Goal: Task Accomplishment & Management: Complete application form

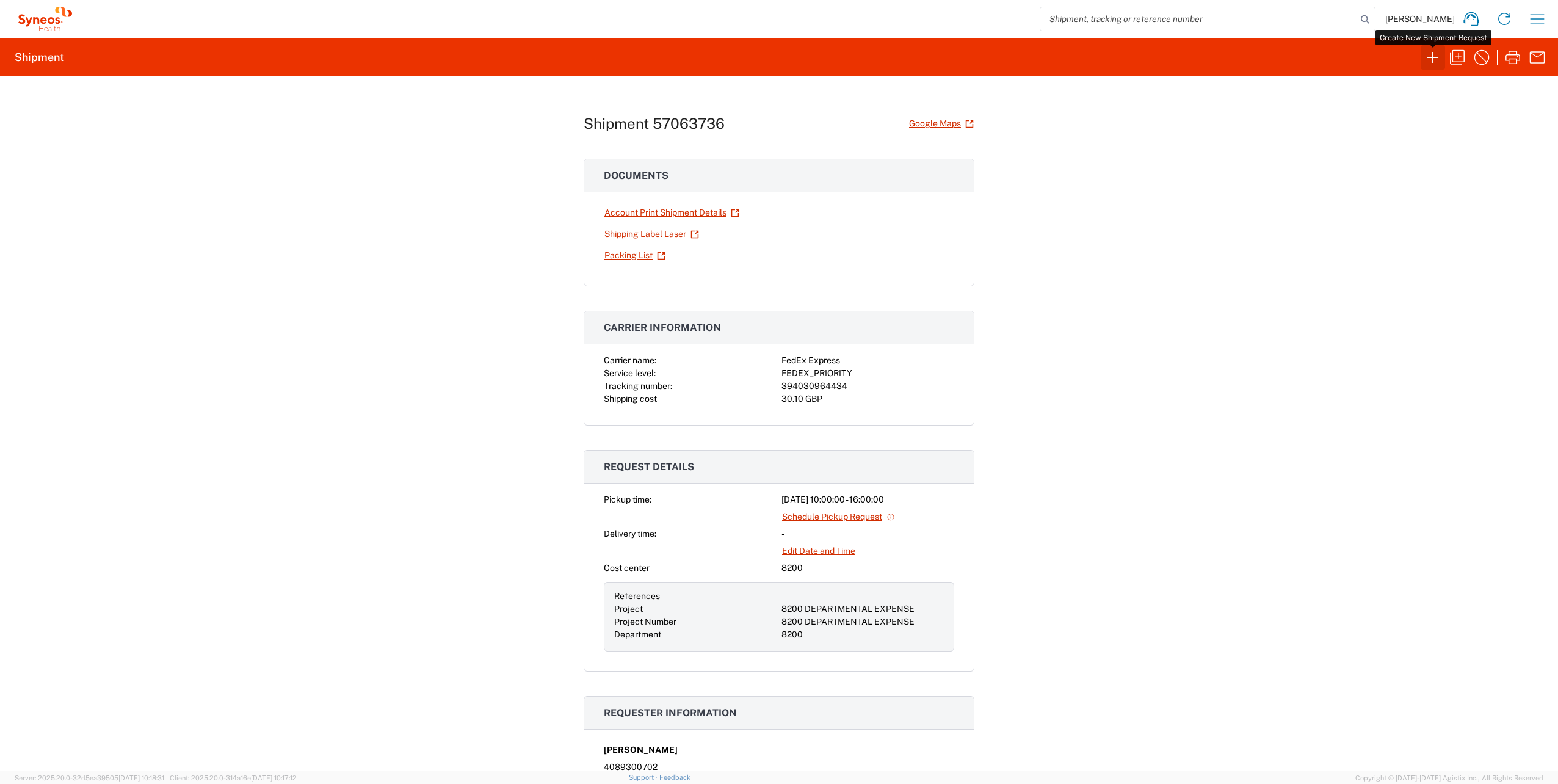
click at [1434, 56] on icon "button" at bounding box center [1433, 57] width 20 height 19
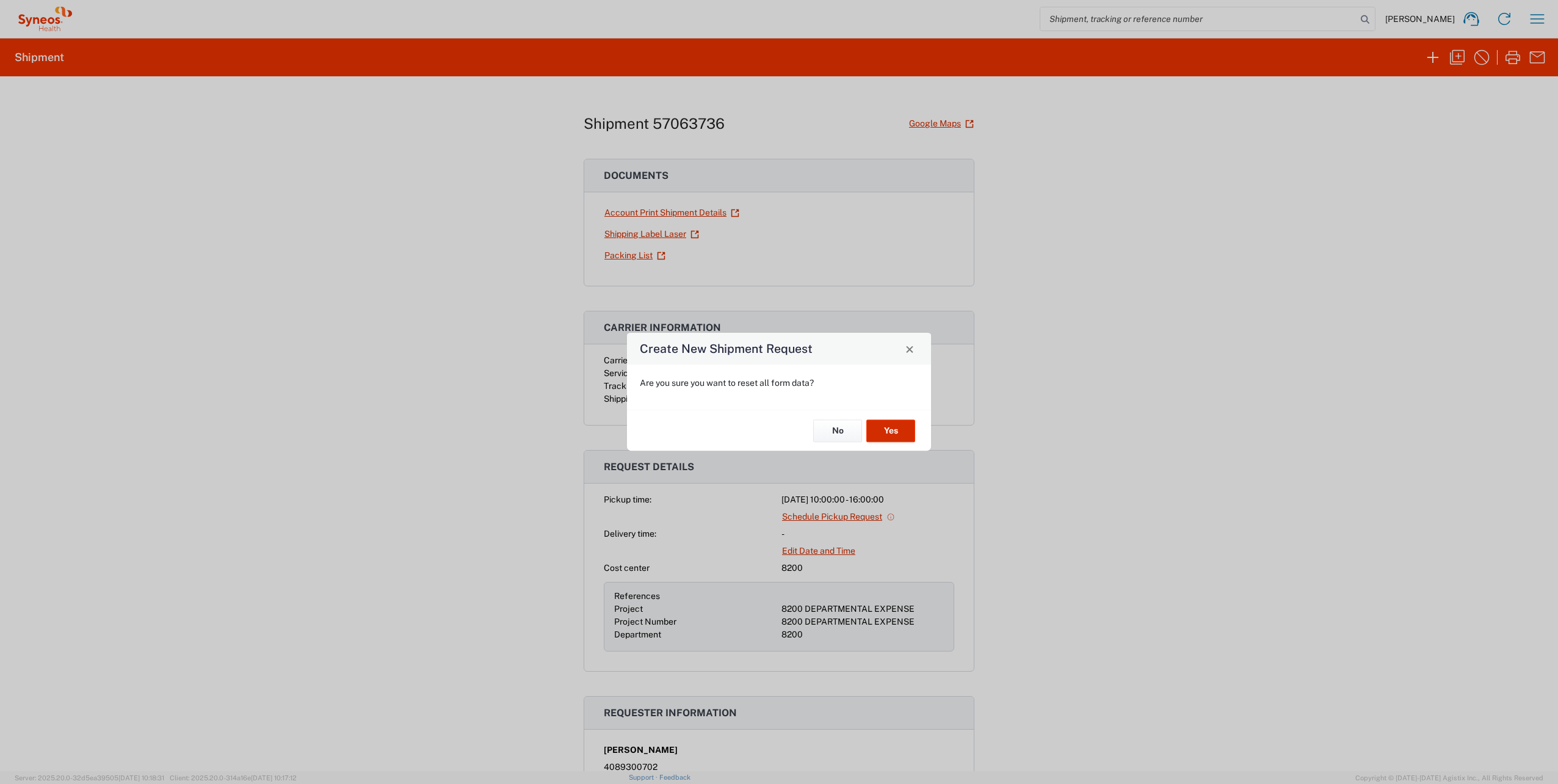
click at [888, 423] on button "Yes" at bounding box center [891, 430] width 49 height 22
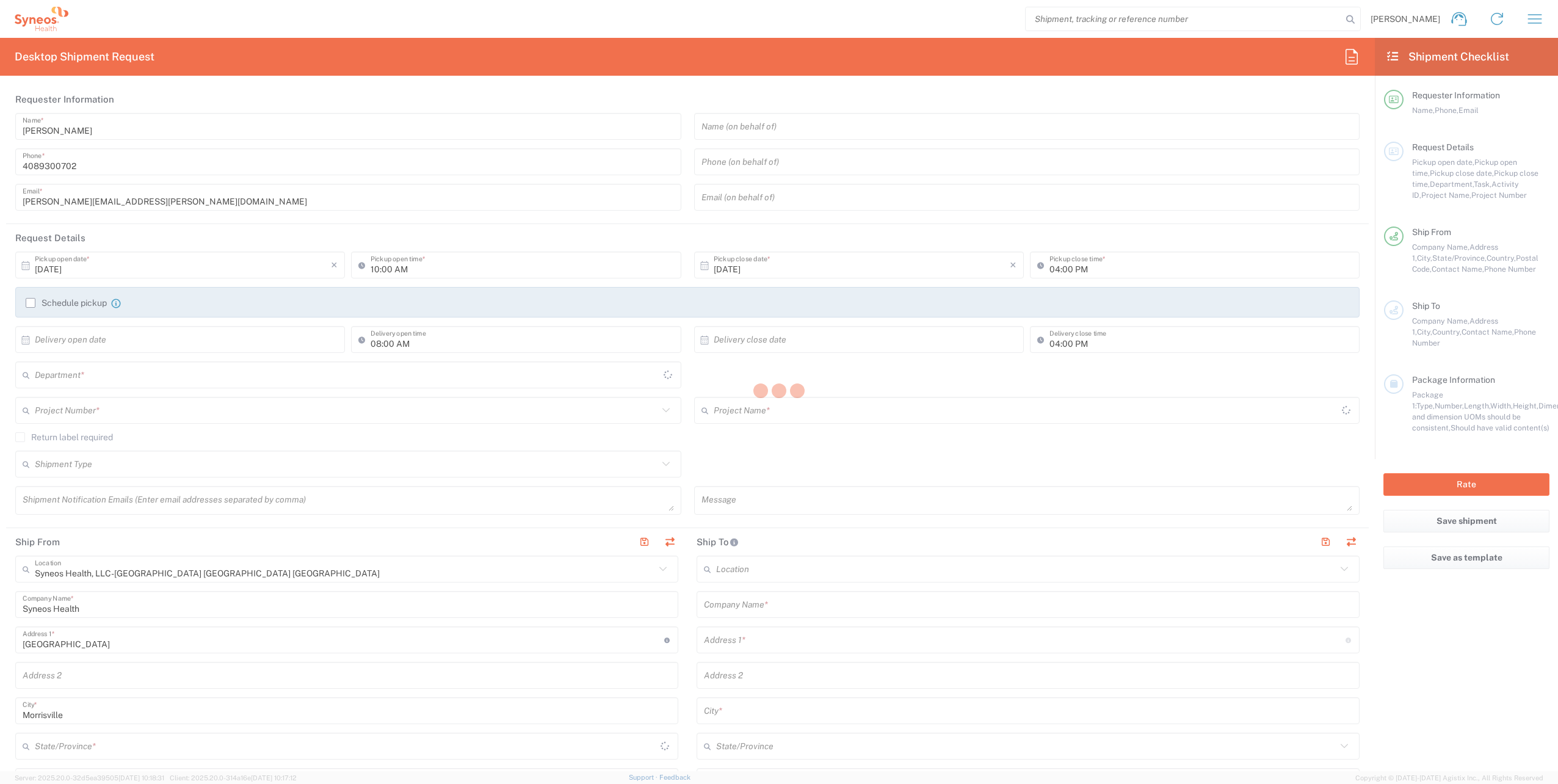
type input "8200"
type input "[US_STATE]"
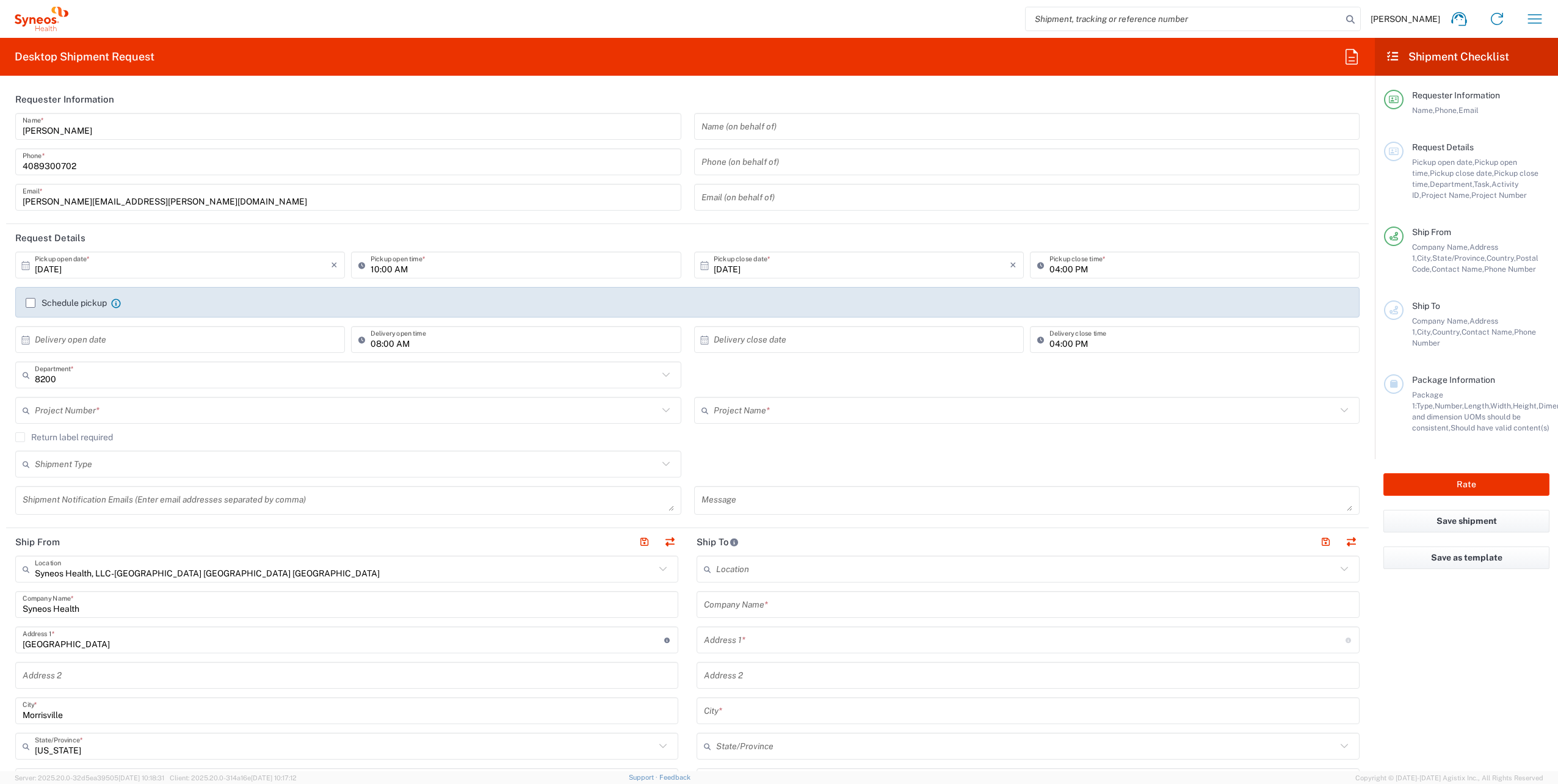
click at [139, 414] on input "text" at bounding box center [346, 410] width 623 height 22
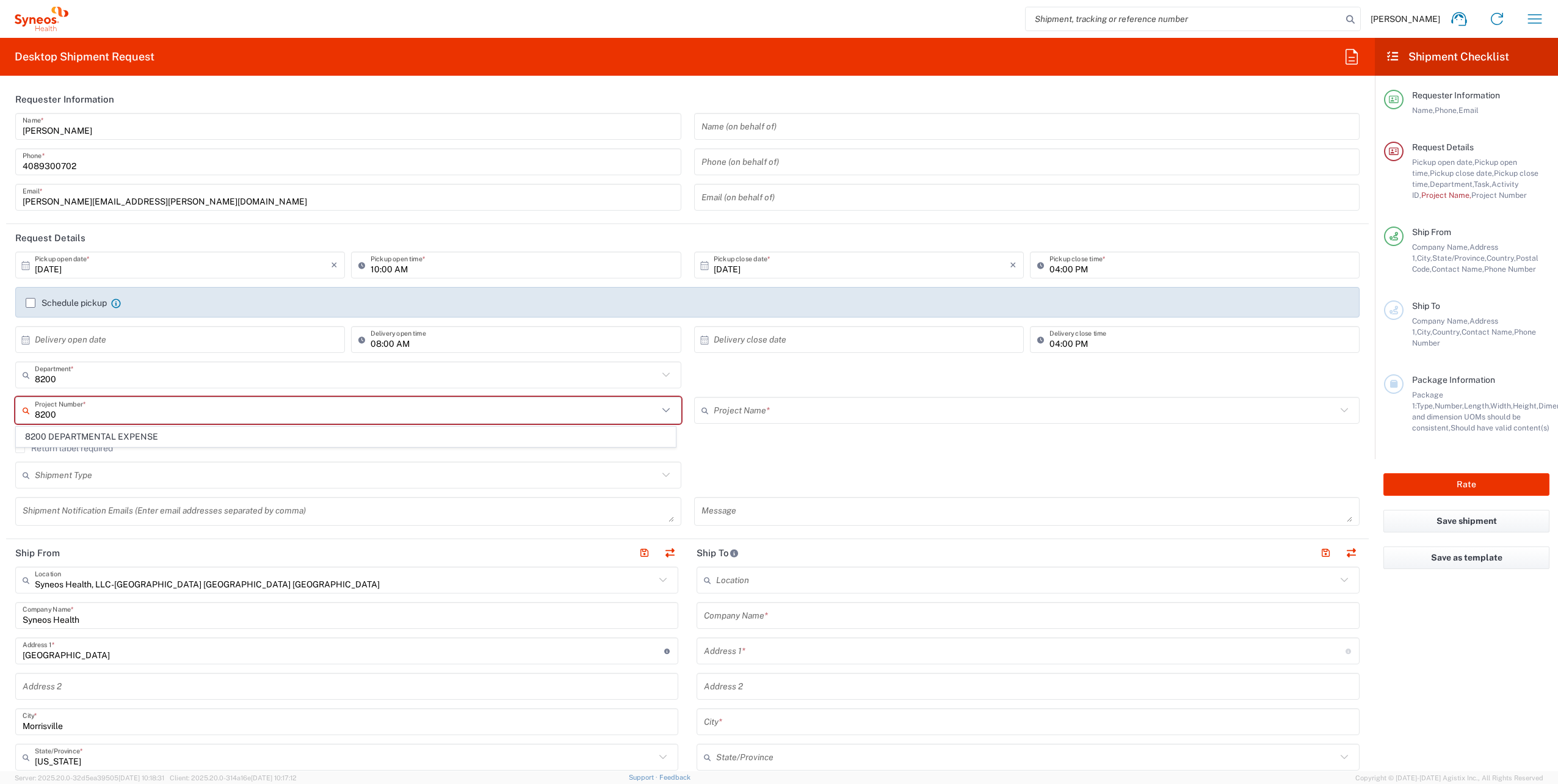
click at [159, 432] on span "8200 DEPARTMENTAL EXPENSE" at bounding box center [346, 437] width 659 height 19
type input "8200 DEPARTMENTAL EXPENSE"
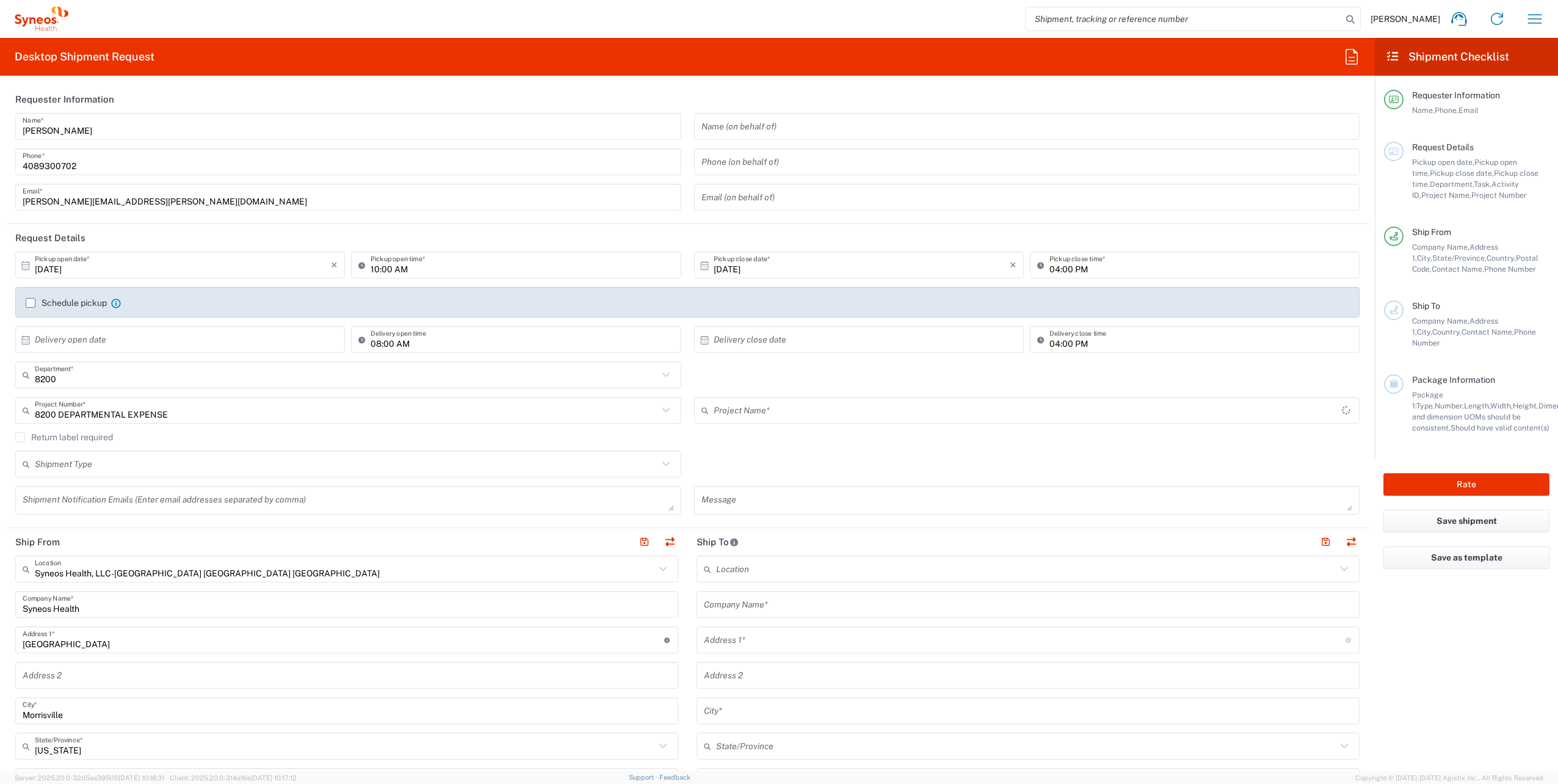
type input "8200 DEPARTMENTAL EXPENSE"
click at [111, 269] on input "[DATE]" at bounding box center [182, 265] width 296 height 22
click at [202, 343] on span "9" at bounding box center [198, 342] width 17 height 17
type input "[DATE]"
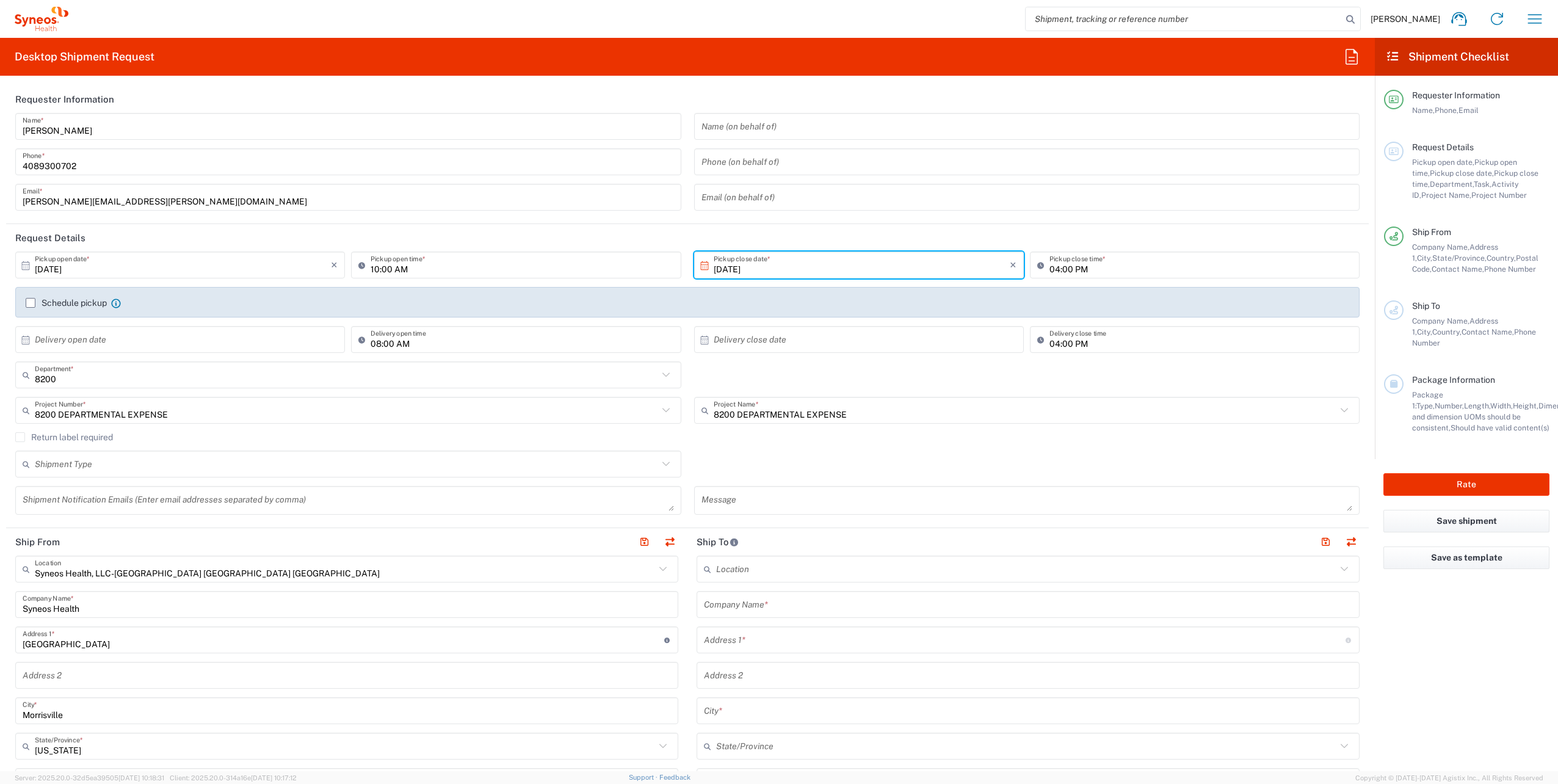
click at [662, 570] on icon at bounding box center [663, 569] width 16 height 16
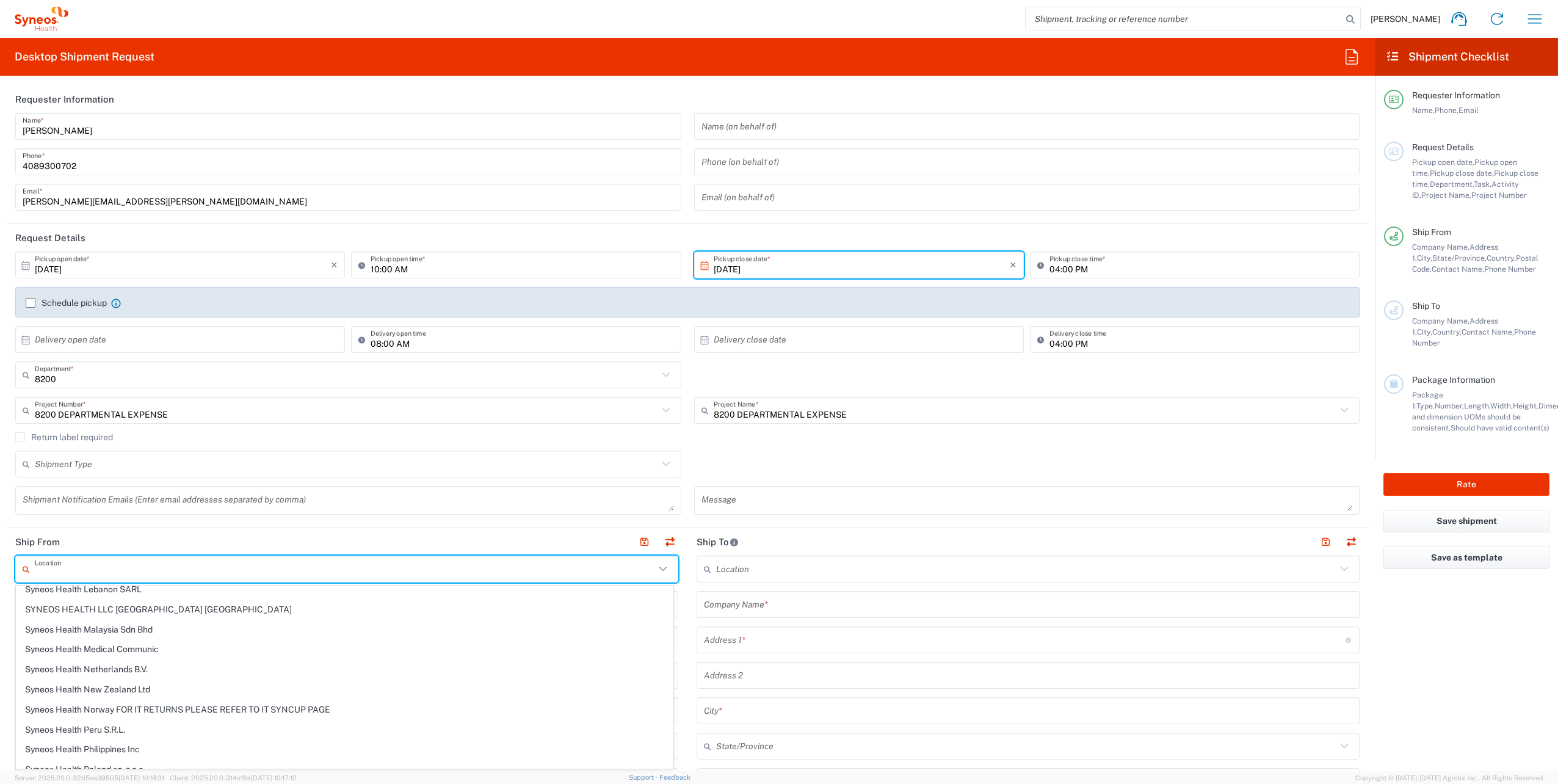
scroll to position [1709, 0]
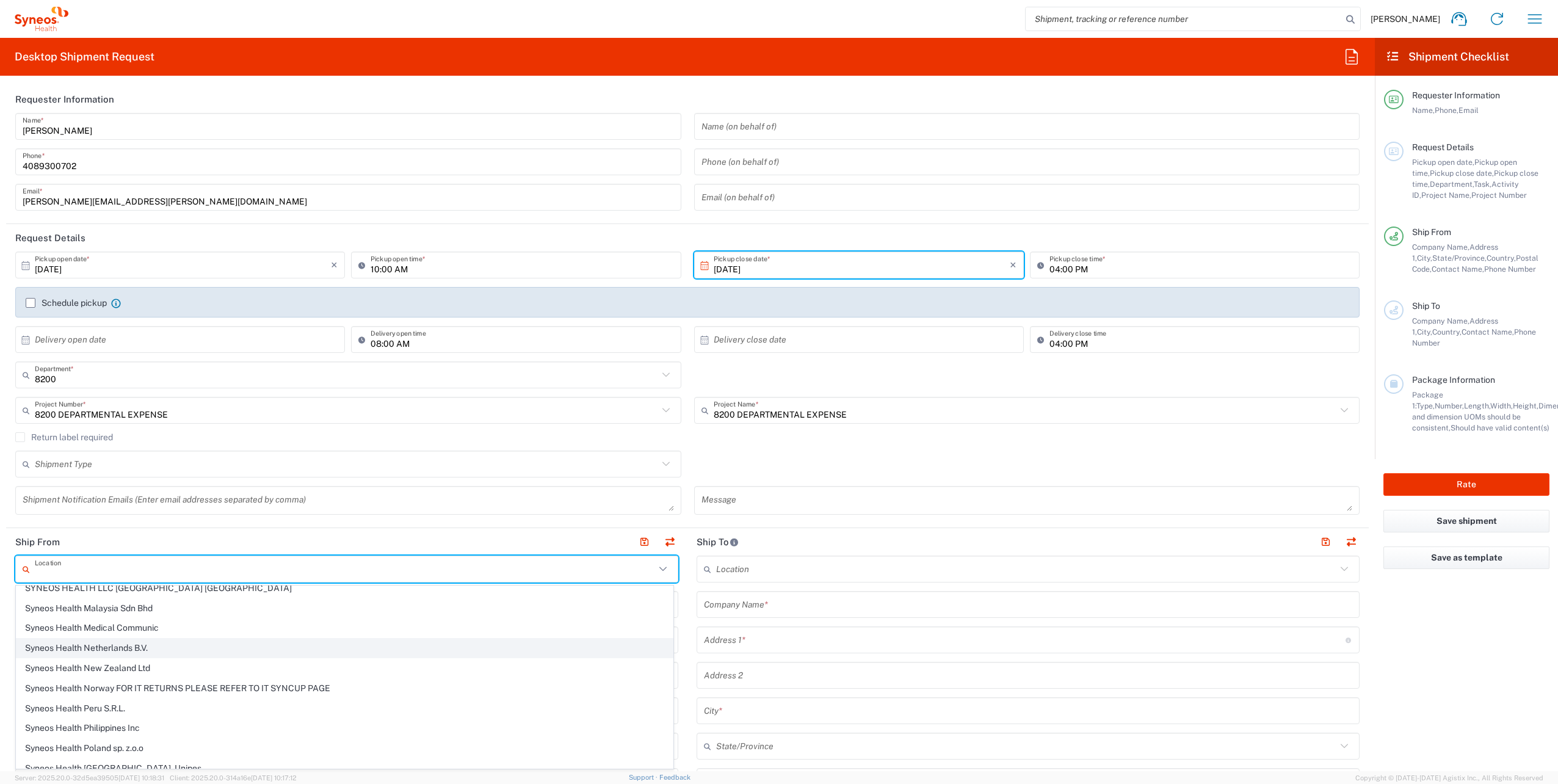
click at [254, 645] on span "Syneos Health Netherlands B.V." at bounding box center [345, 648] width 656 height 19
type input "Syneos Health Netherlands B.V."
type input "Alpha Tower / 13th Floor"
type input "De Entree 63 1101 BH"
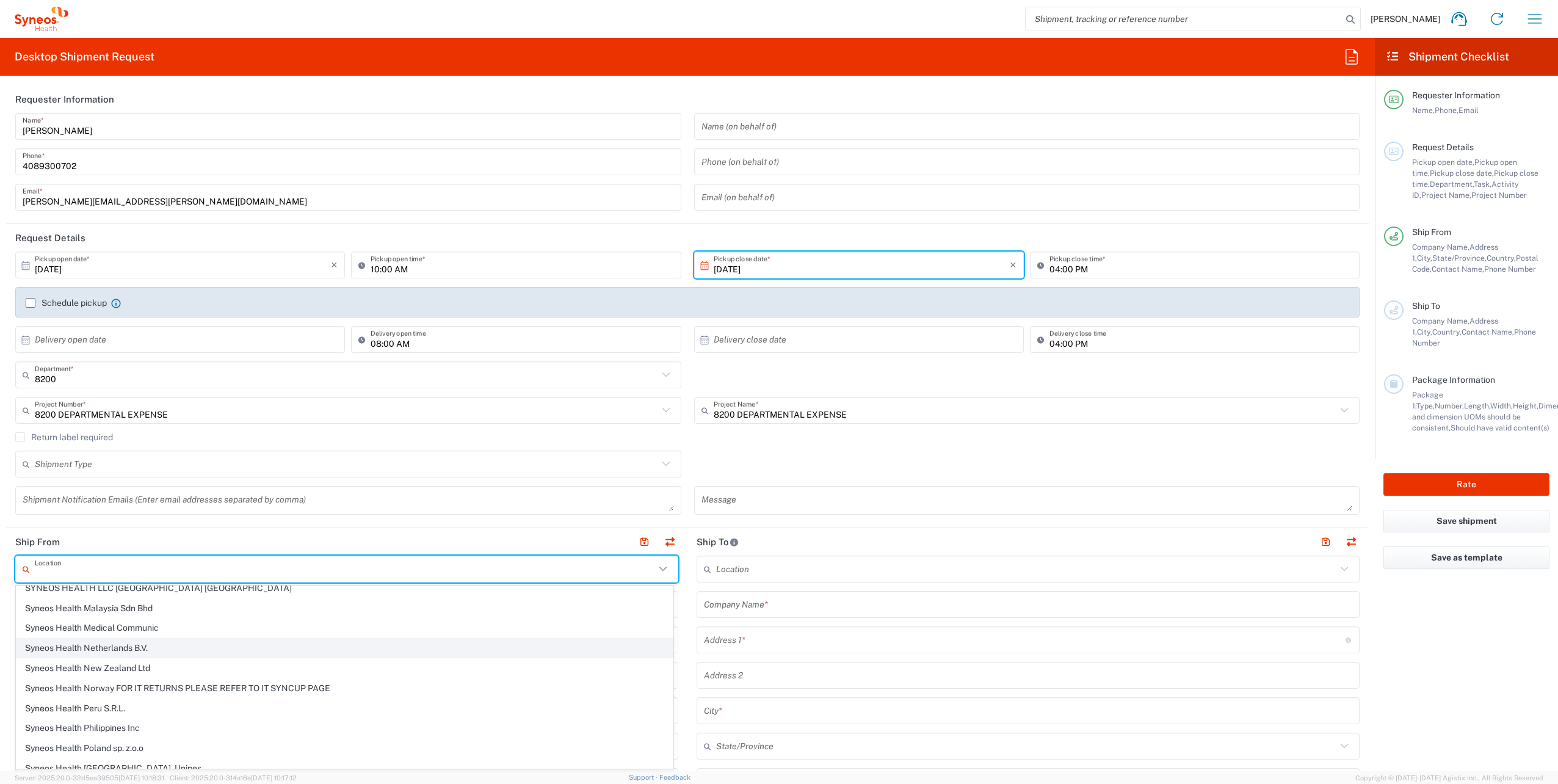
type input "[GEOGRAPHIC_DATA]"
type input "1101 BH"
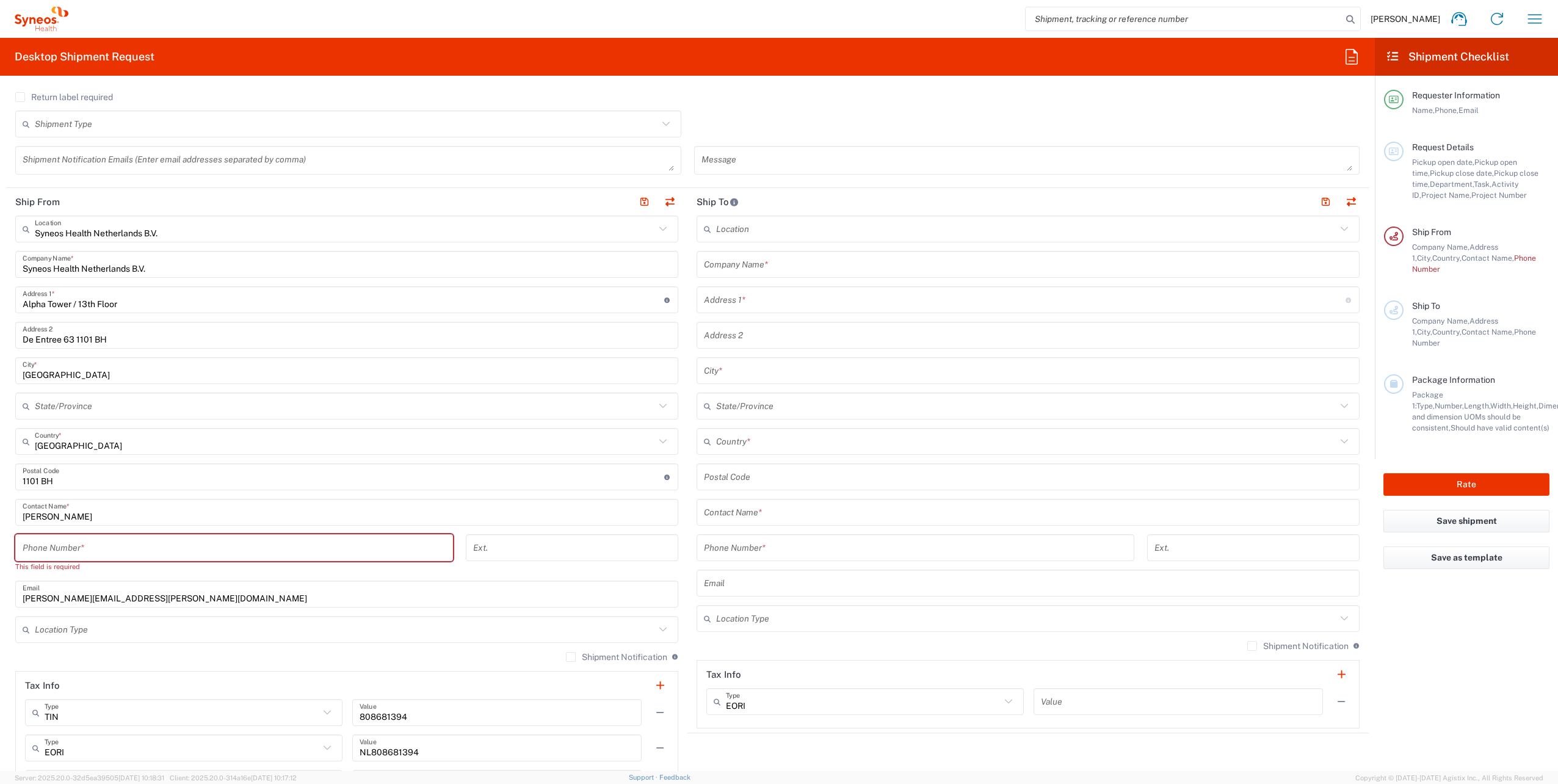
scroll to position [428, 0]
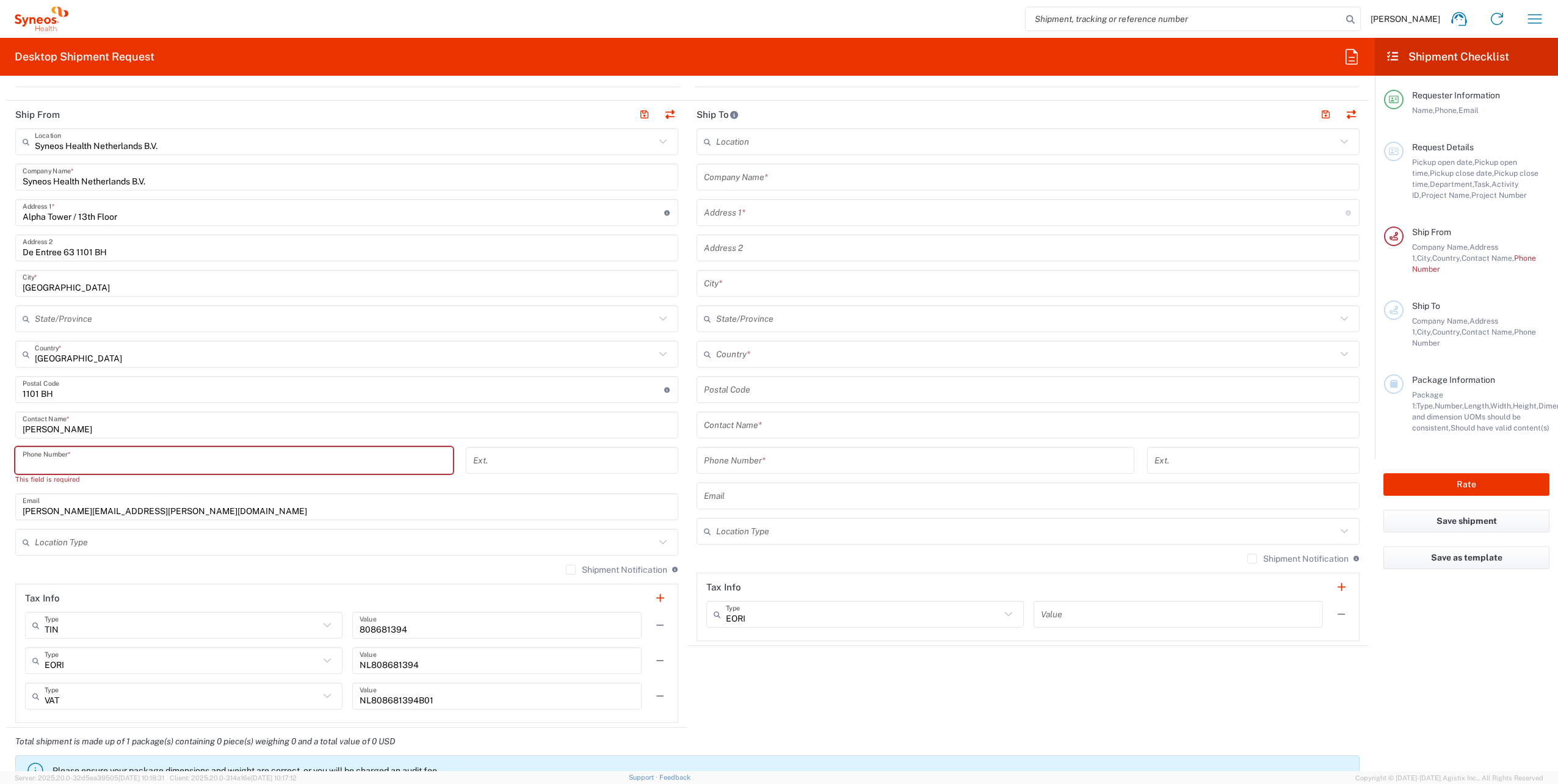
click at [40, 459] on input "tel" at bounding box center [233, 460] width 423 height 22
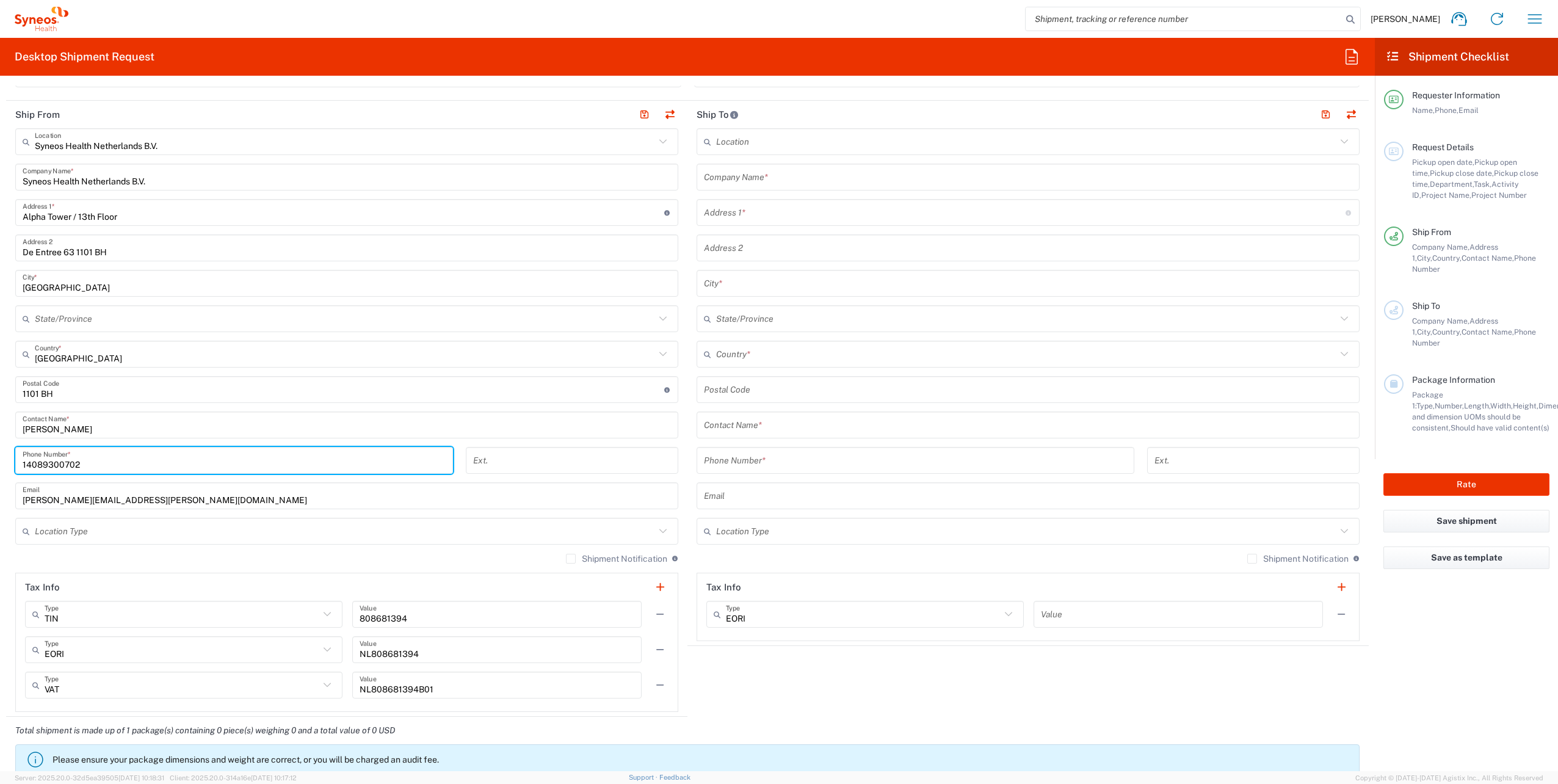
type input "14089300702"
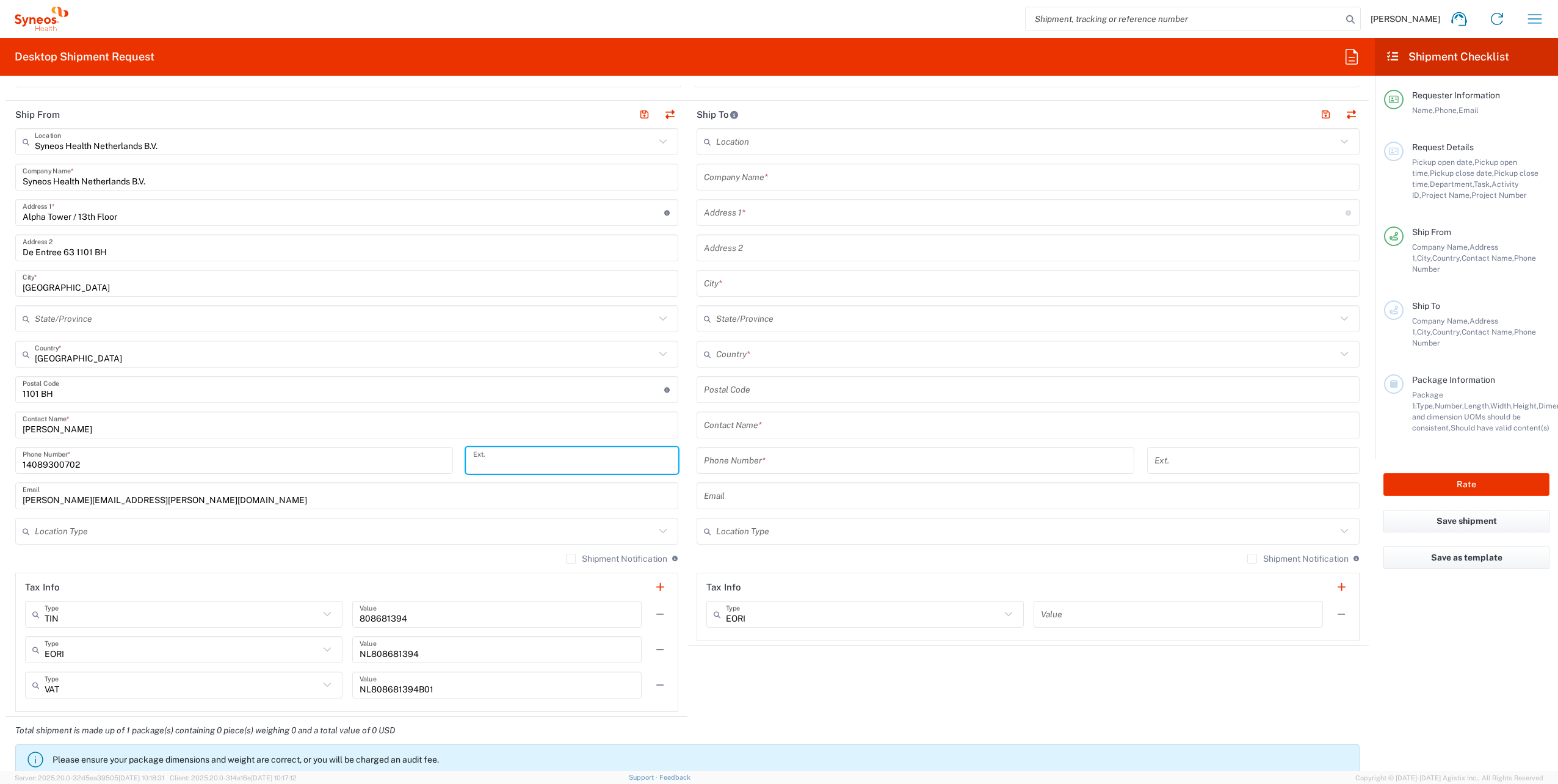
click at [720, 181] on input "text" at bounding box center [1028, 177] width 648 height 22
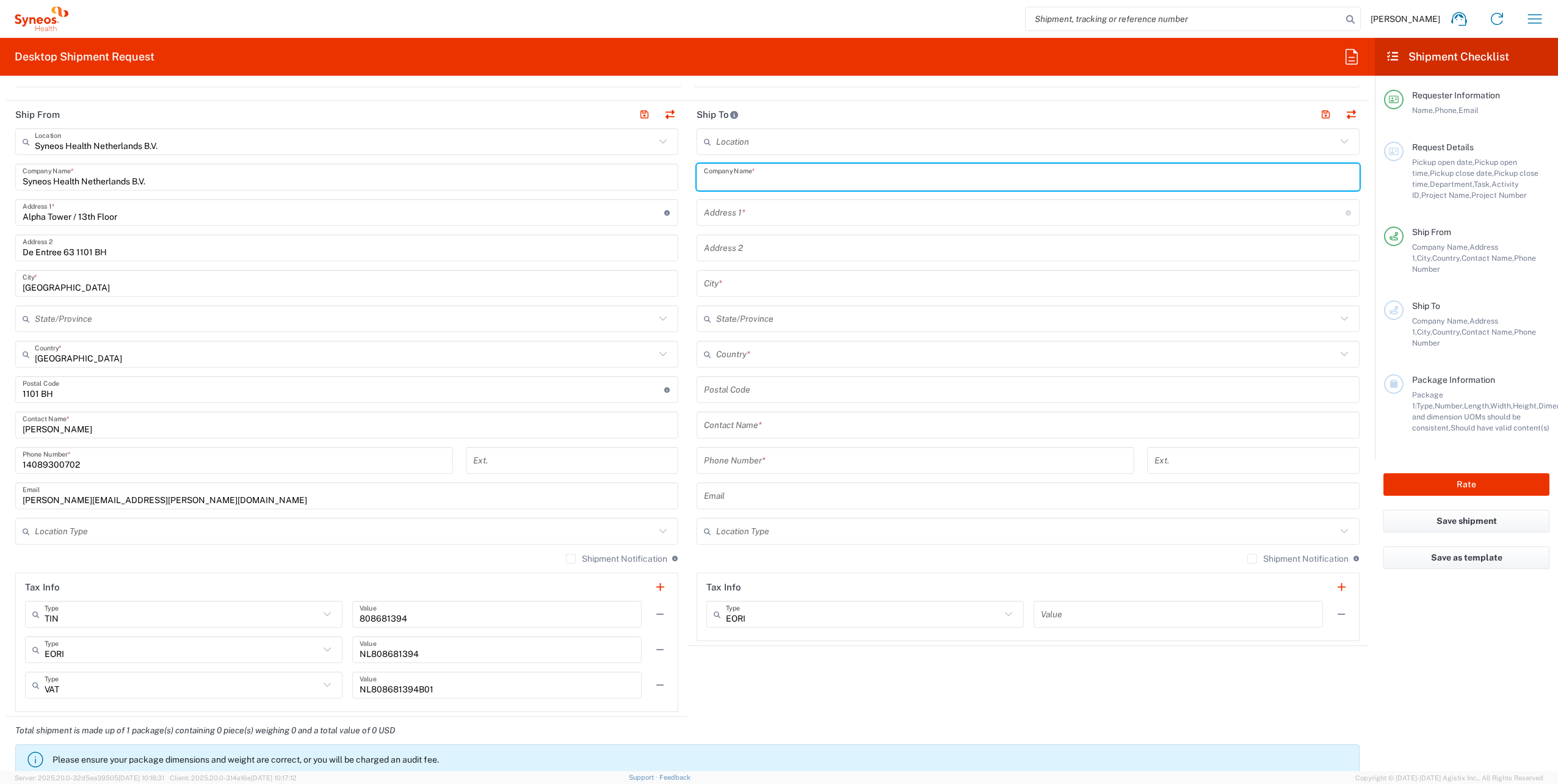
paste input "FIELDFISHER NV"
type input "FIELDFISHER NV"
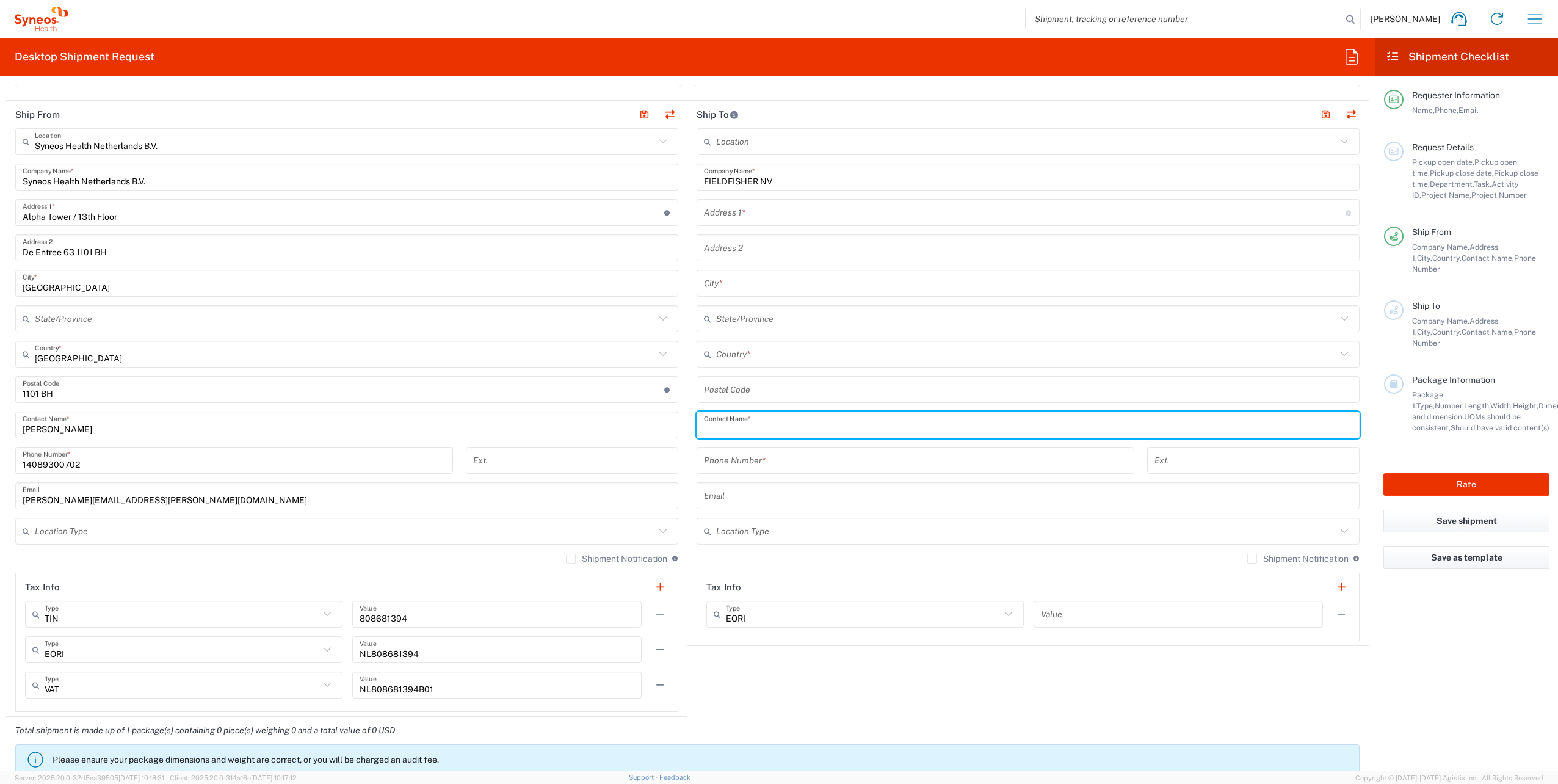
click at [715, 431] on input "text" at bounding box center [1028, 425] width 648 height 22
paste input "[PERSON_NAME]"
type input "[PERSON_NAME]"
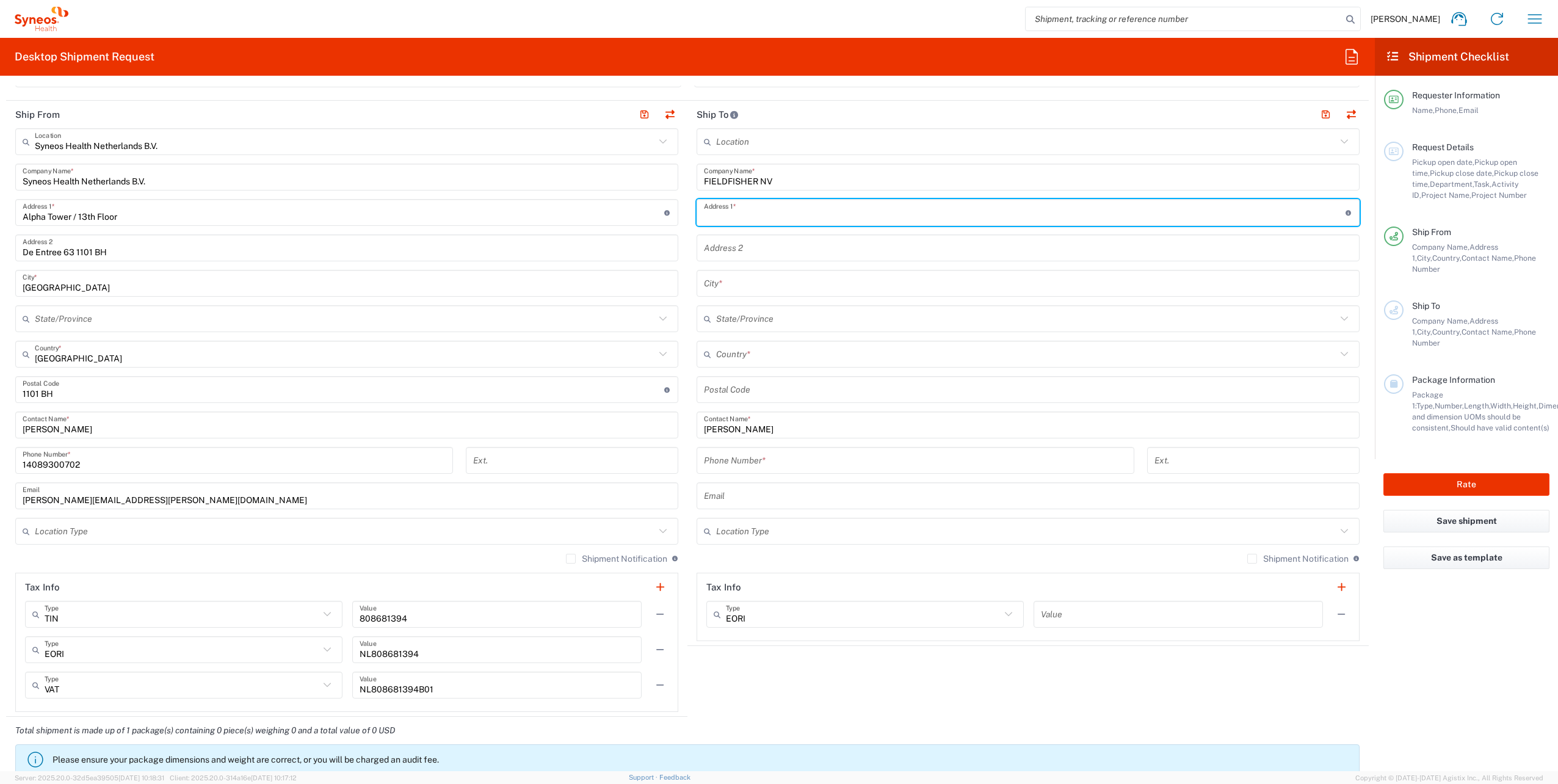
click at [749, 210] on input "text" at bounding box center [1025, 212] width 641 height 22
paste input "[STREET_ADDRESS]"
type input "[STREET_ADDRESS]"
click at [720, 290] on input "text" at bounding box center [1028, 283] width 648 height 22
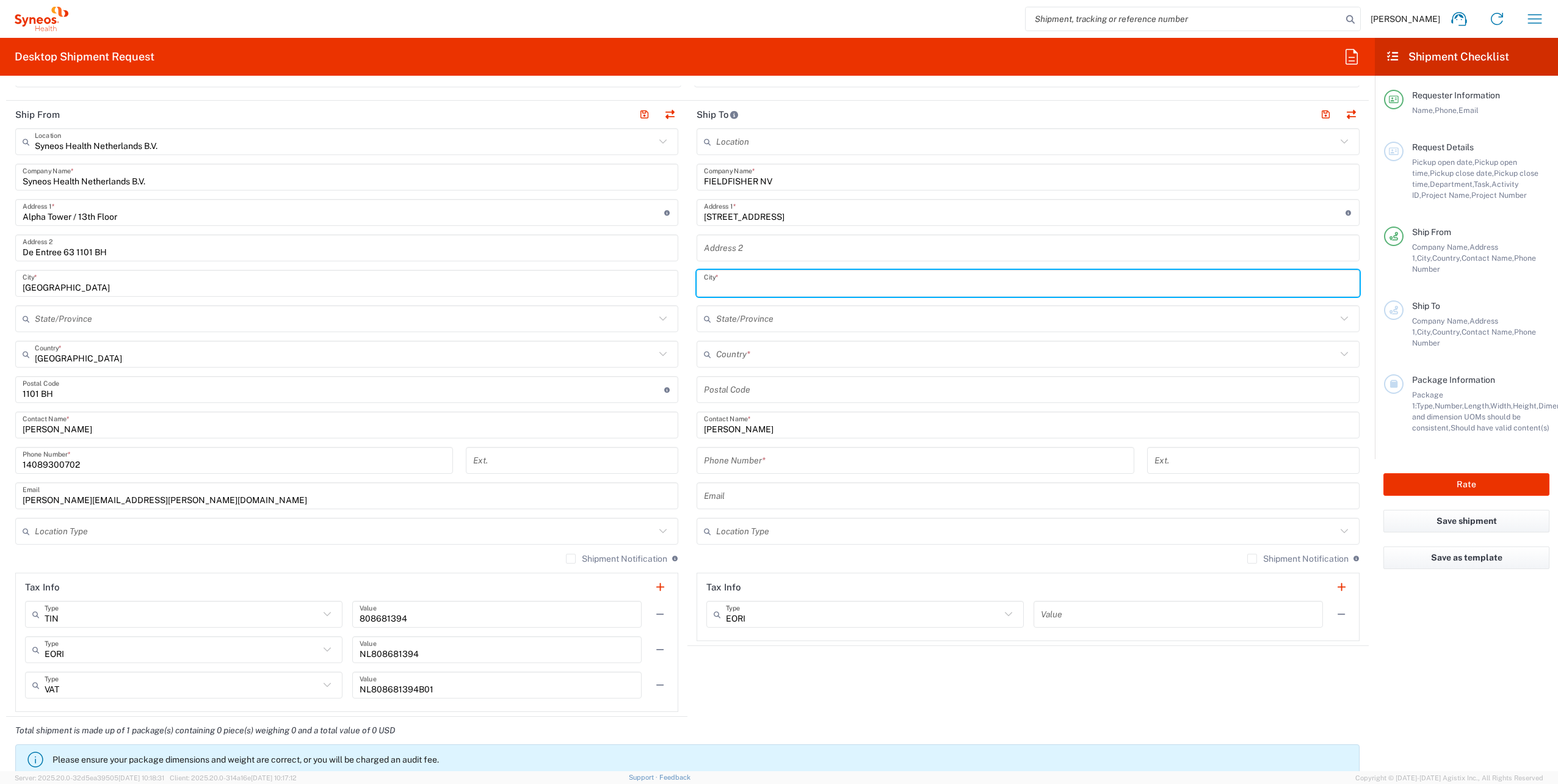
paste input "[GEOGRAPHIC_DATA]"
type input "[GEOGRAPHIC_DATA]"
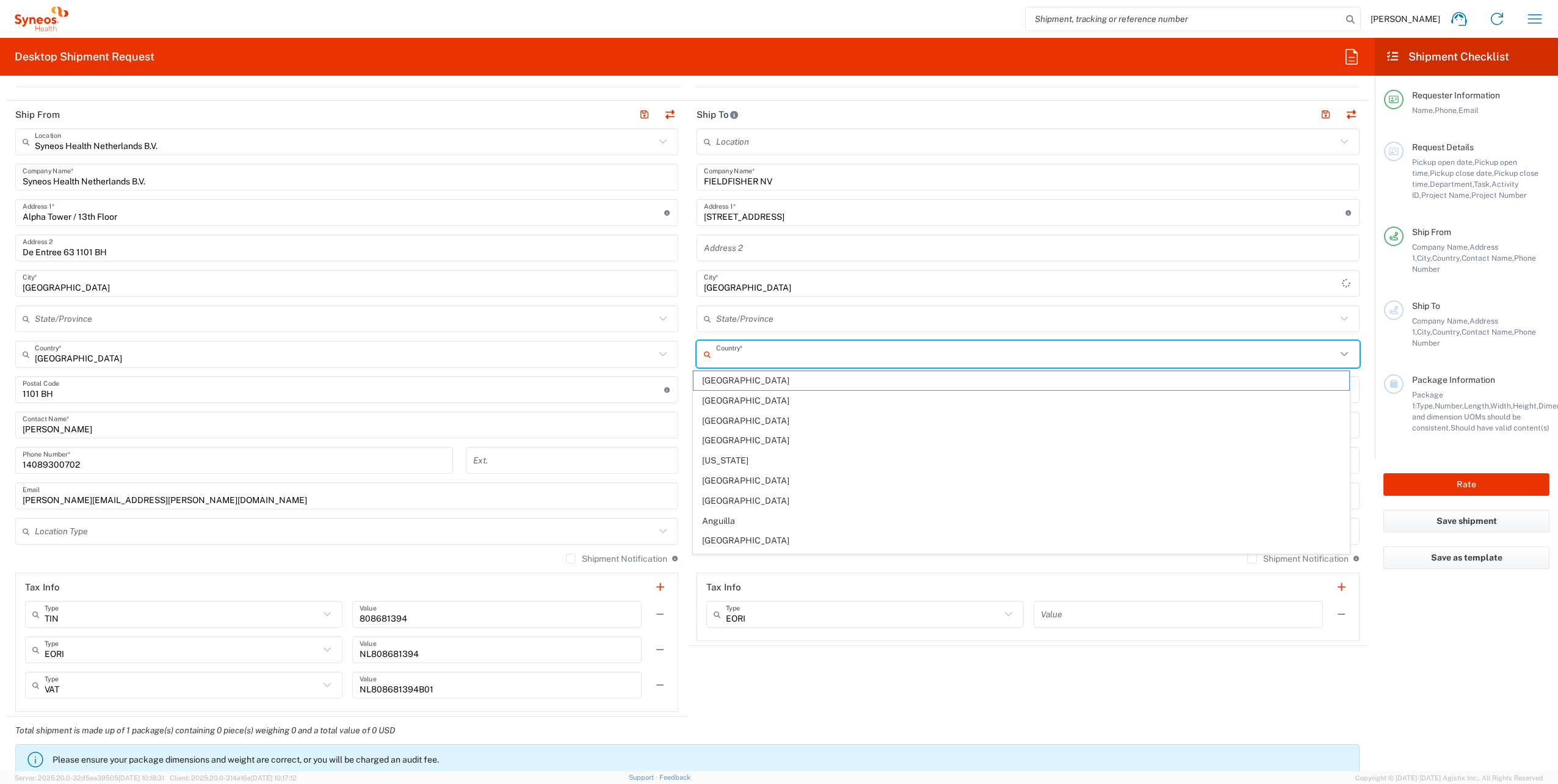
click at [716, 354] on input "text" at bounding box center [1026, 354] width 621 height 22
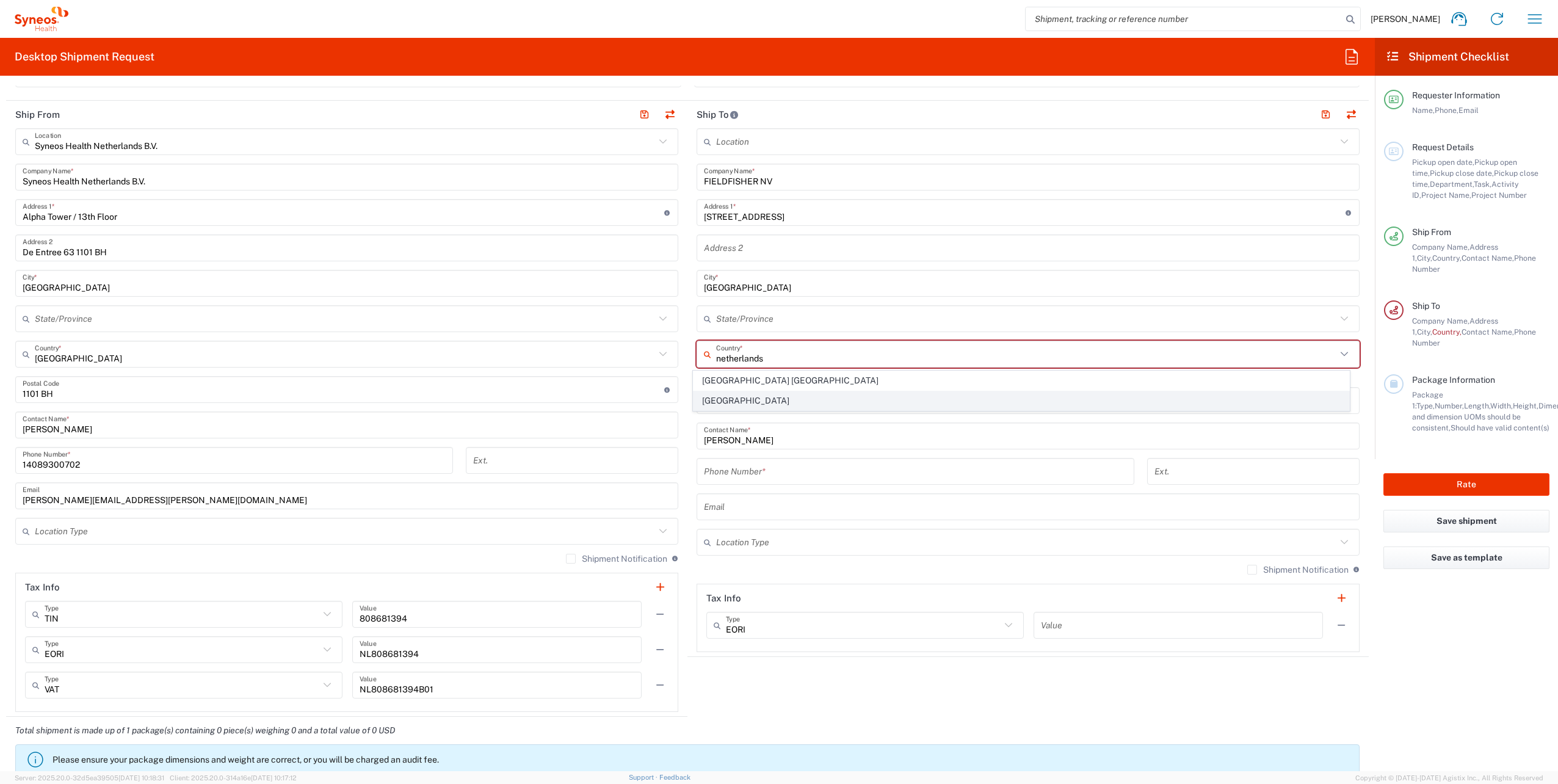
click at [735, 398] on span "[GEOGRAPHIC_DATA]" at bounding box center [1022, 400] width 656 height 19
type input "[GEOGRAPHIC_DATA]"
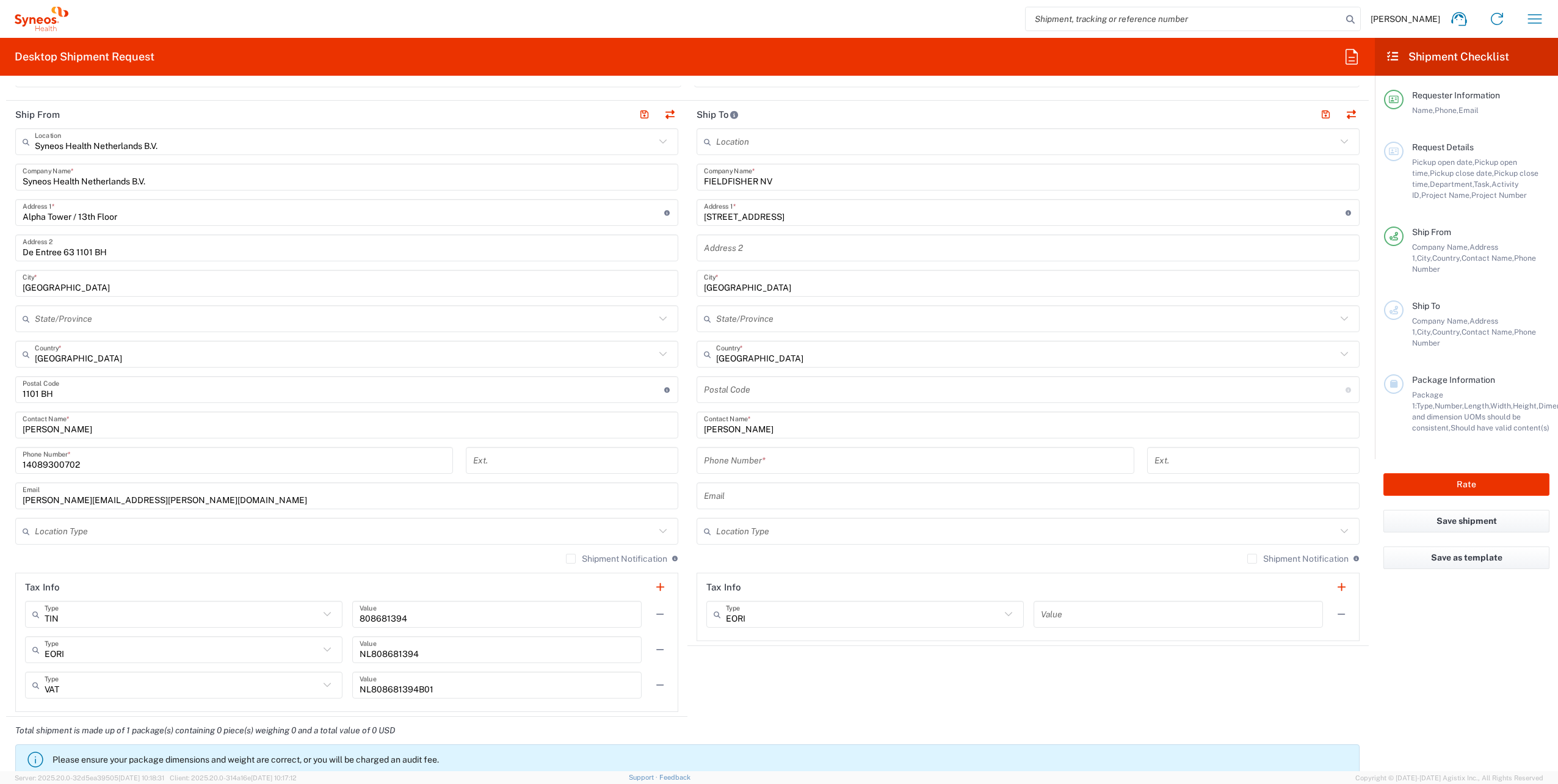
click at [716, 389] on input "undefined" at bounding box center [1025, 389] width 641 height 22
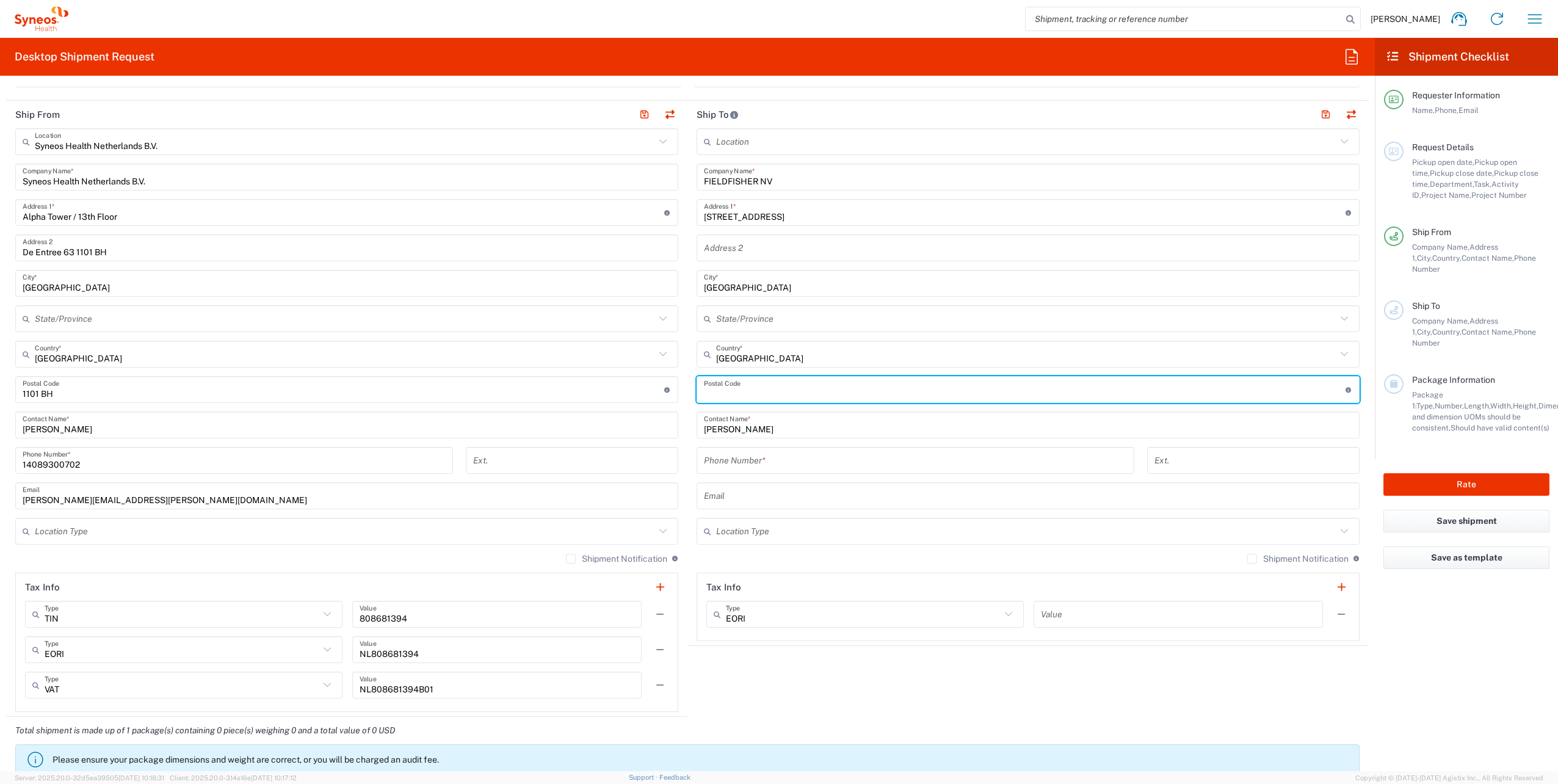
paste input "1079 LK"
type input "1079 LK"
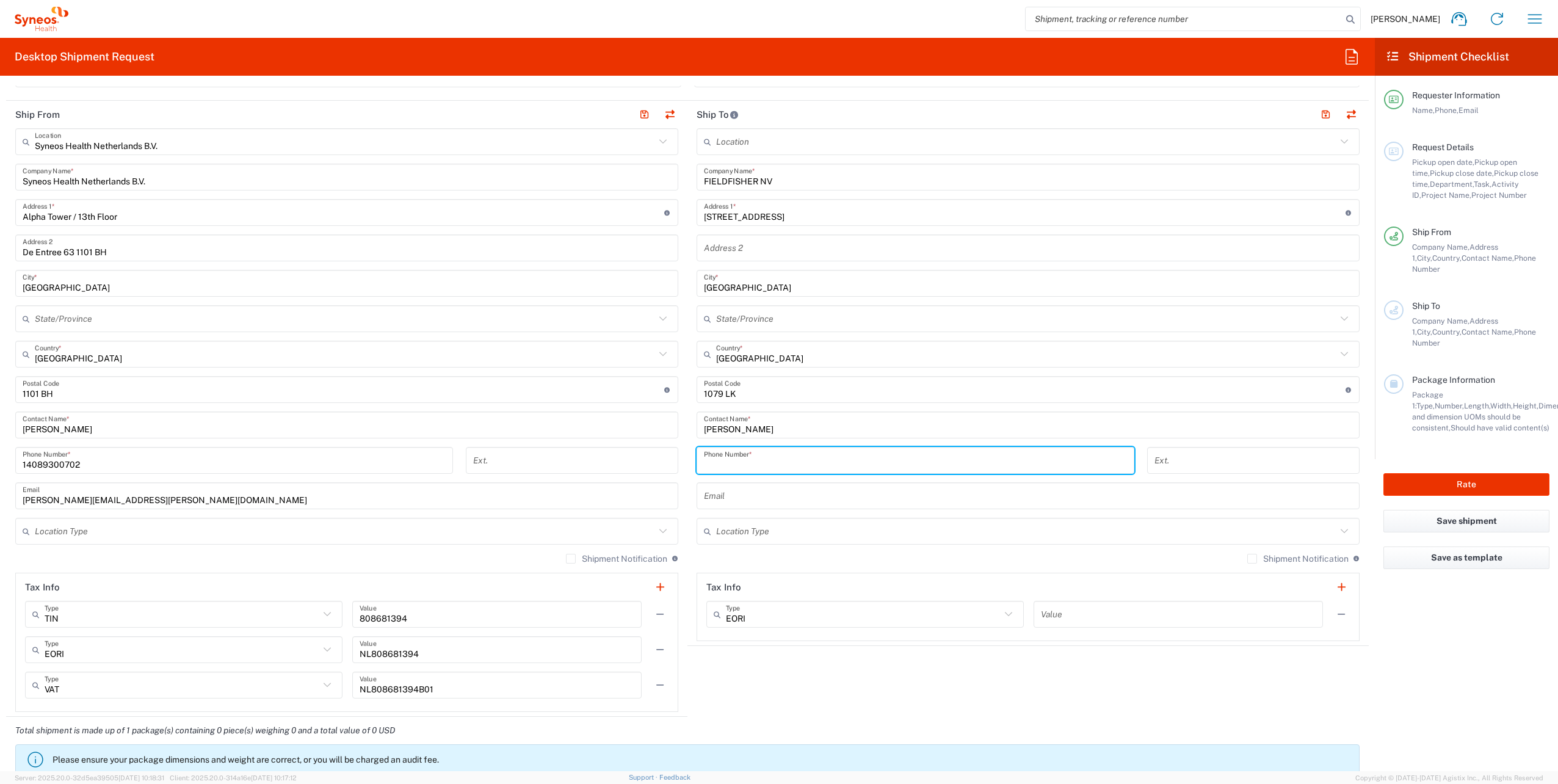
click at [722, 462] on input "tel" at bounding box center [915, 460] width 423 height 22
paste input "31611690659"
type input "31611690659"
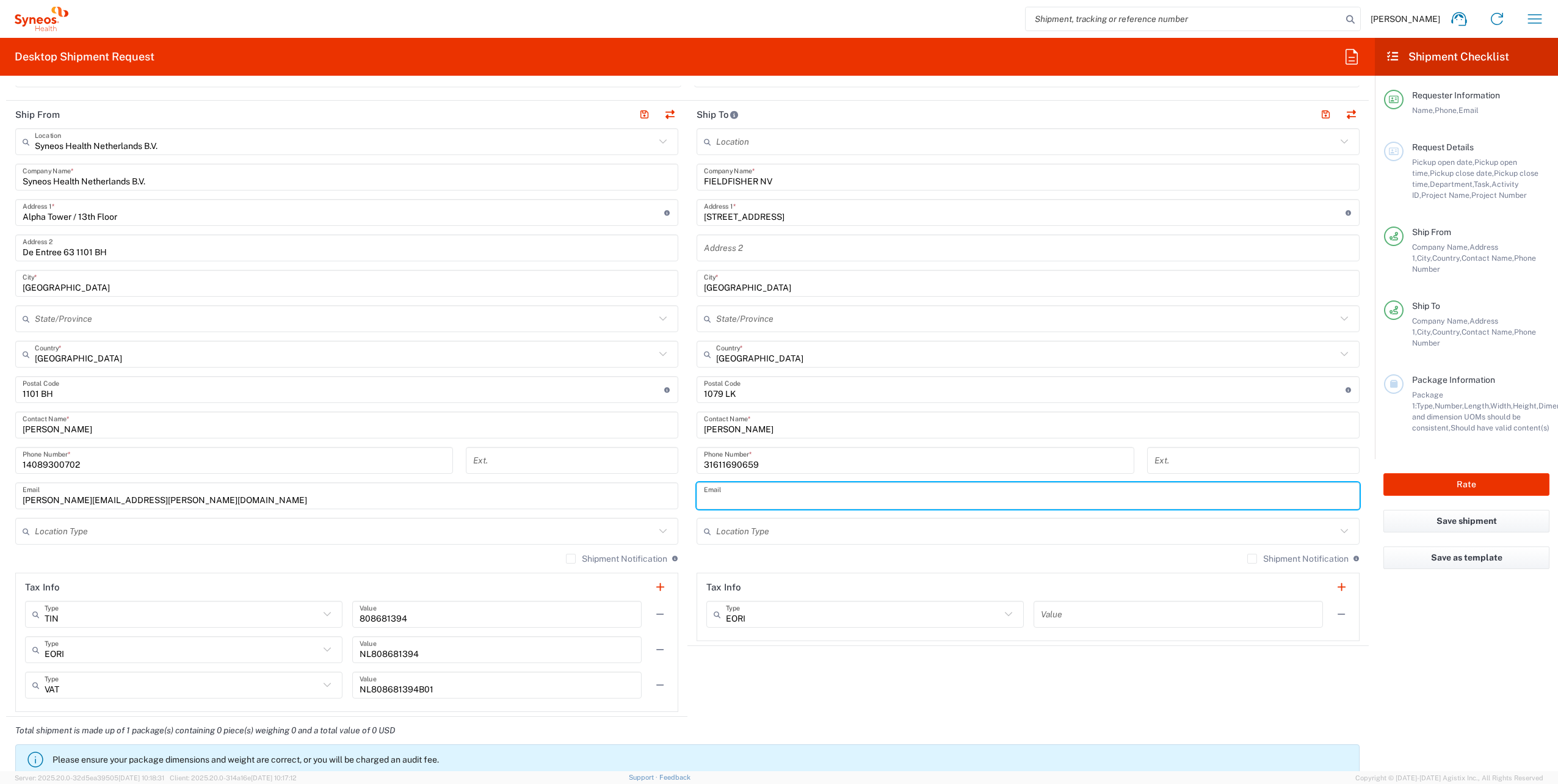
click at [718, 502] on input "text" at bounding box center [1028, 496] width 648 height 22
paste input "[EMAIL_ADDRESS][DOMAIN_NAME]"
type input "[EMAIL_ADDRESS][DOMAIN_NAME]"
click at [731, 527] on input "text" at bounding box center [1026, 531] width 621 height 22
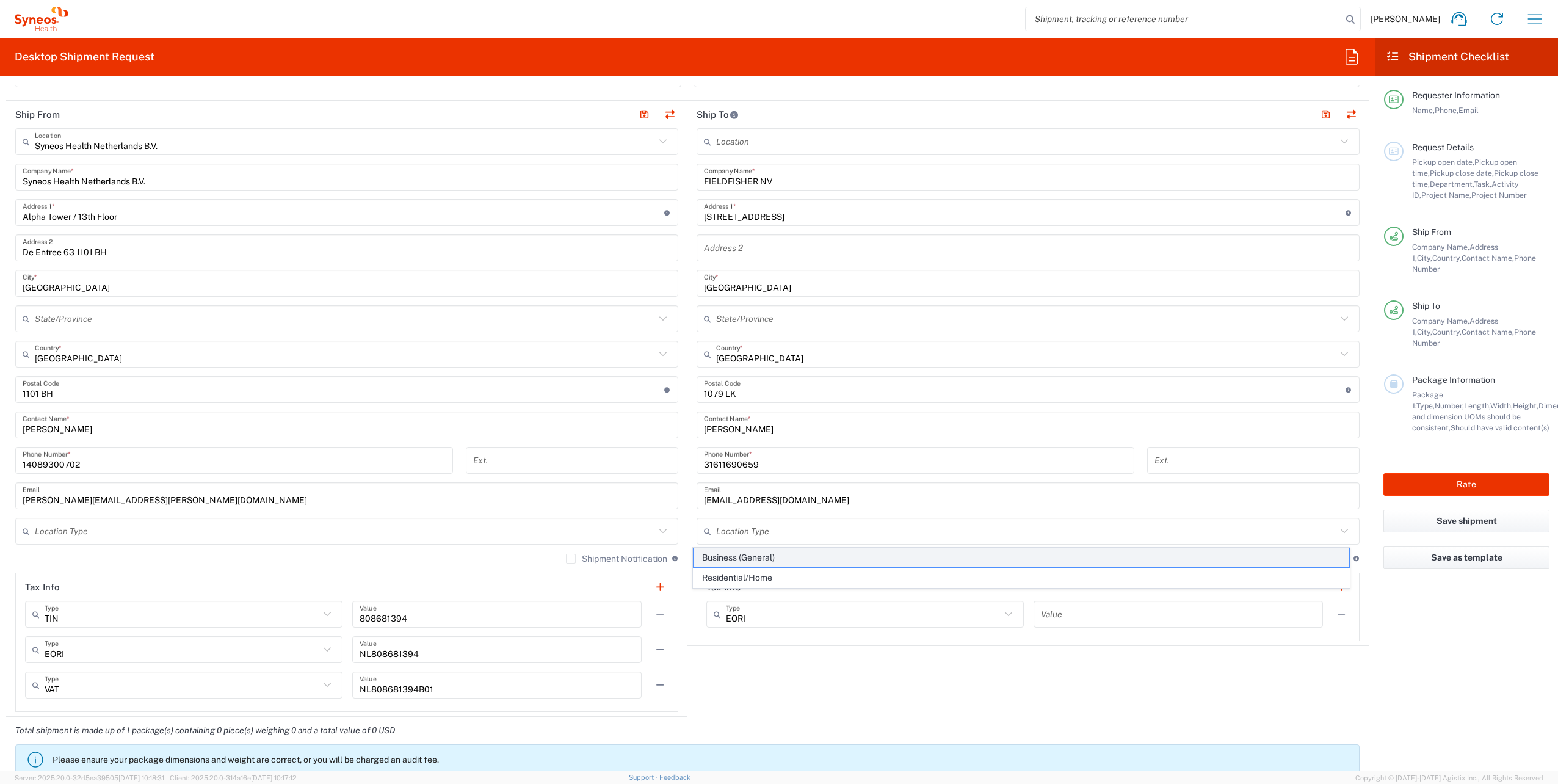
click at [735, 558] on span "Business (General)" at bounding box center [1022, 557] width 656 height 19
type input "Business (General)"
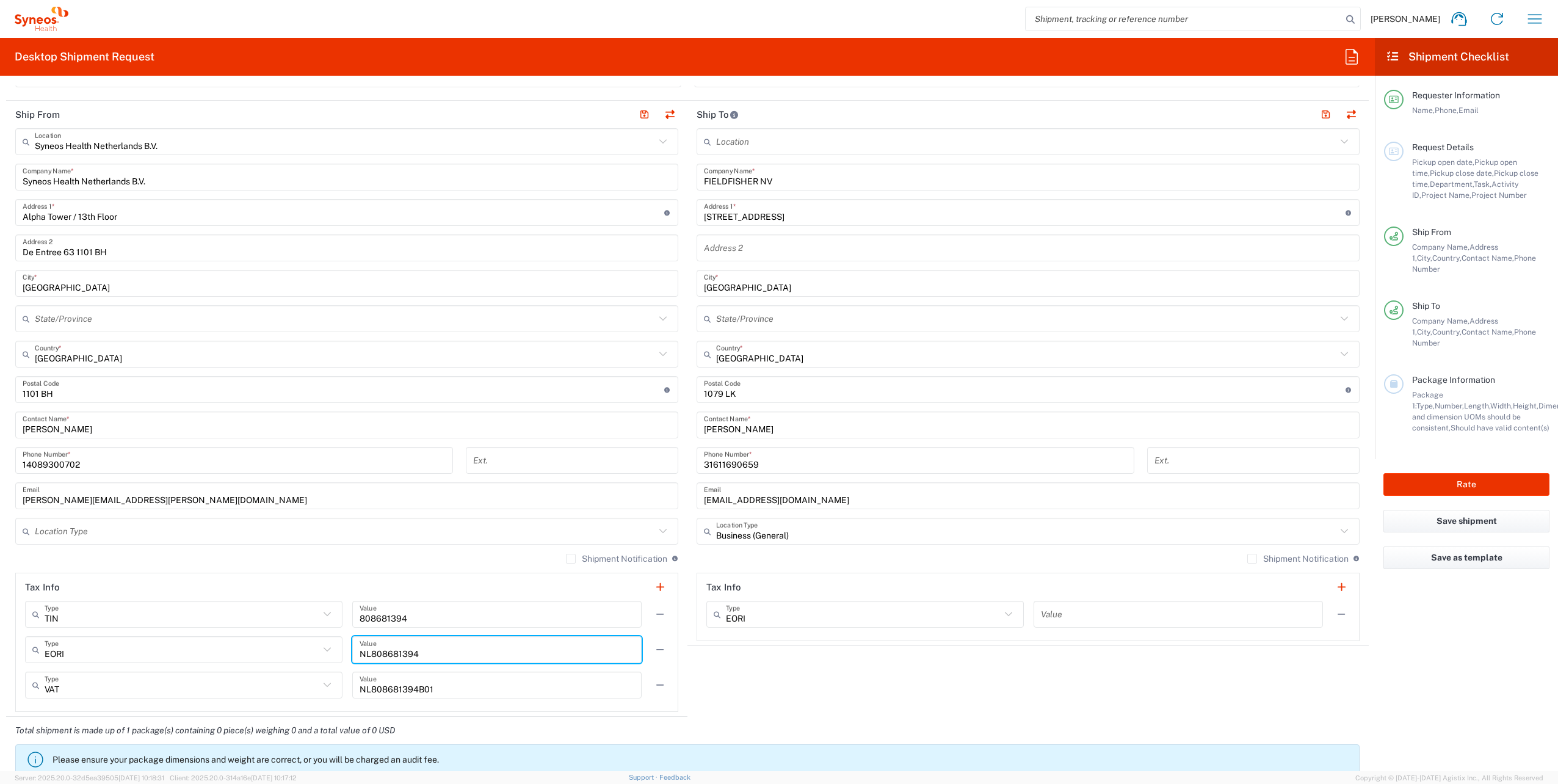
drag, startPoint x: 358, startPoint y: 651, endPoint x: 415, endPoint y: 649, distance: 57.0
click at [415, 649] on input "NL808681394" at bounding box center [497, 650] width 274 height 22
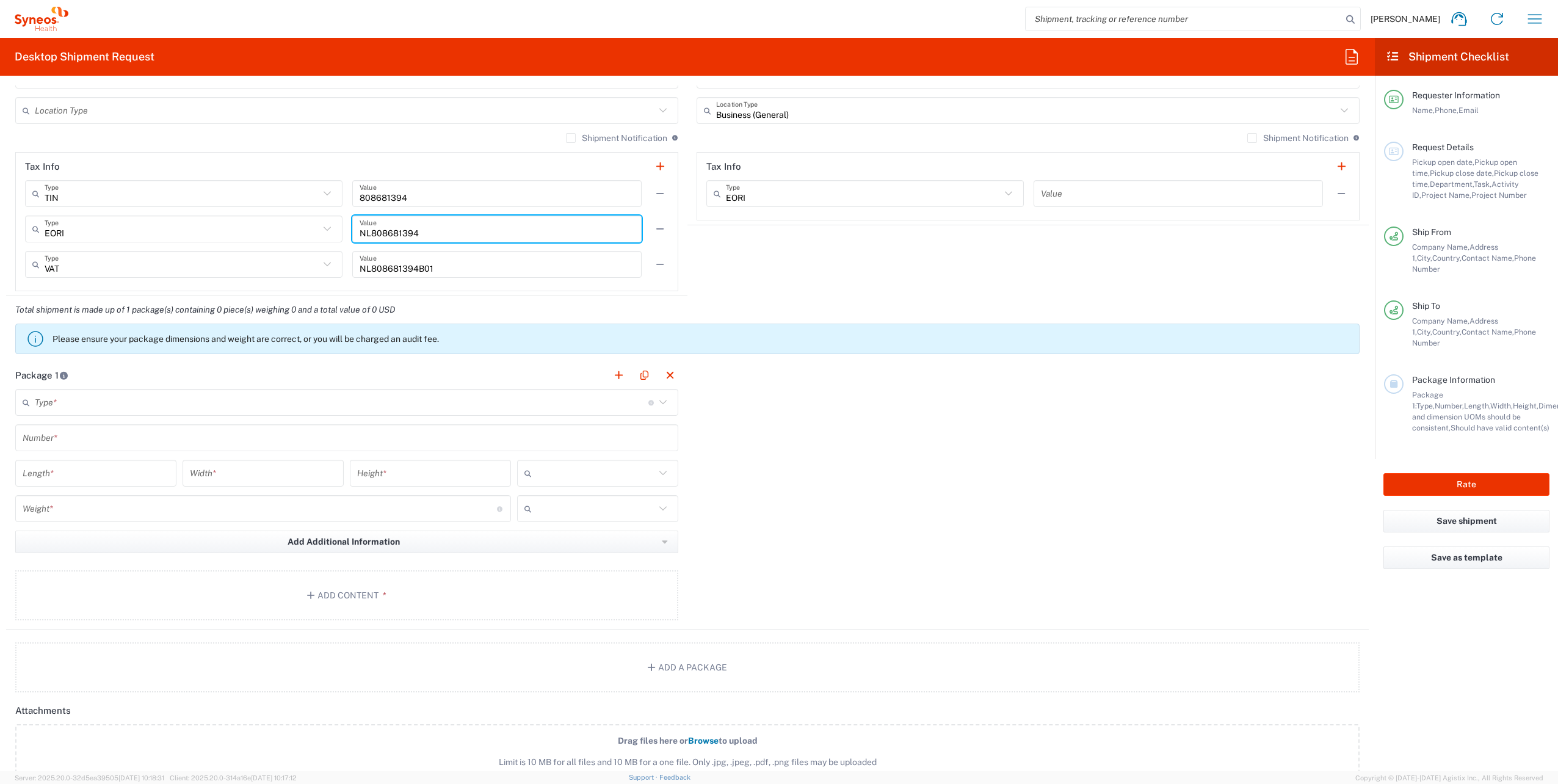
scroll to position [854, 0]
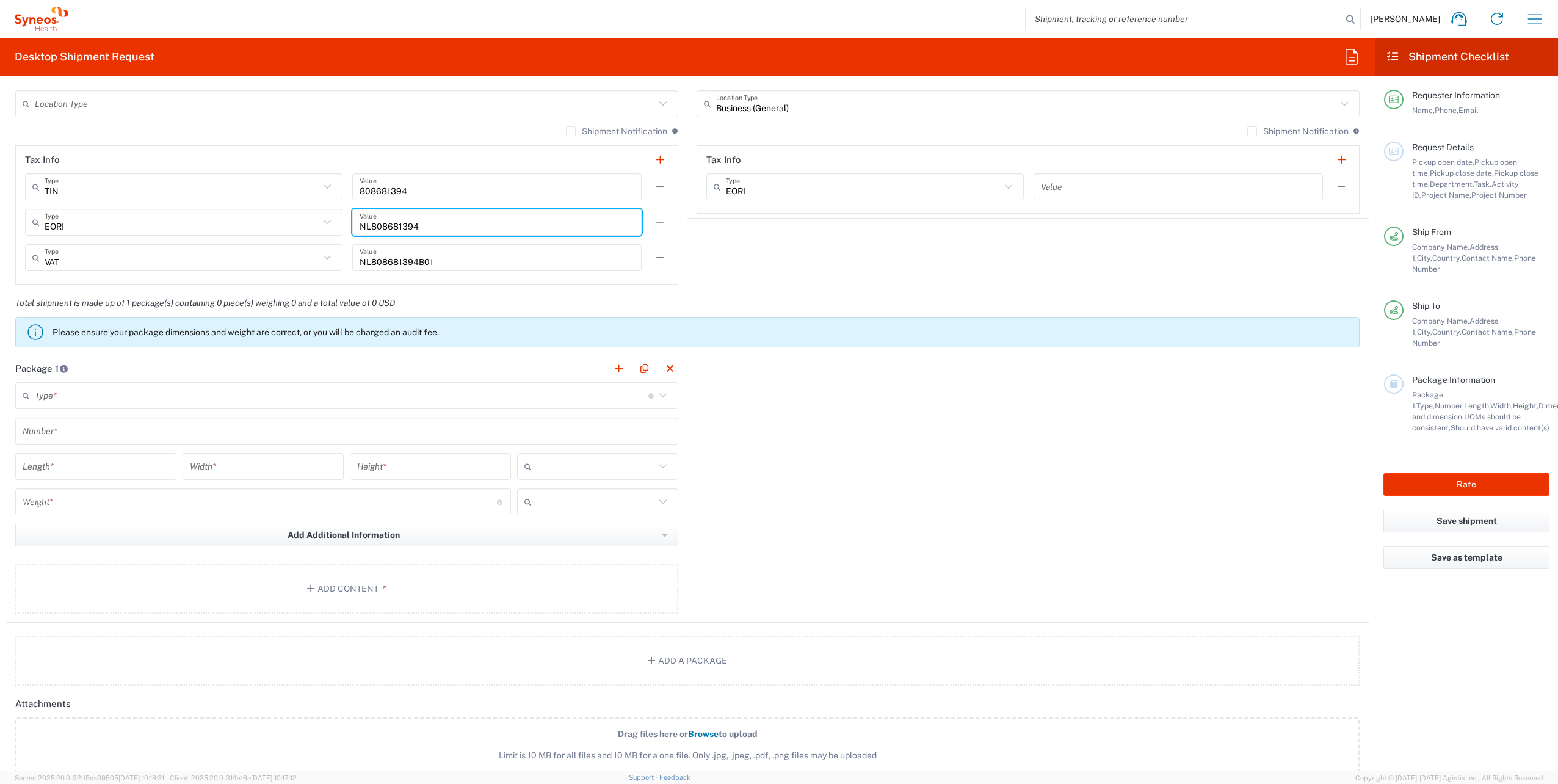
click at [36, 399] on input "text" at bounding box center [341, 395] width 614 height 22
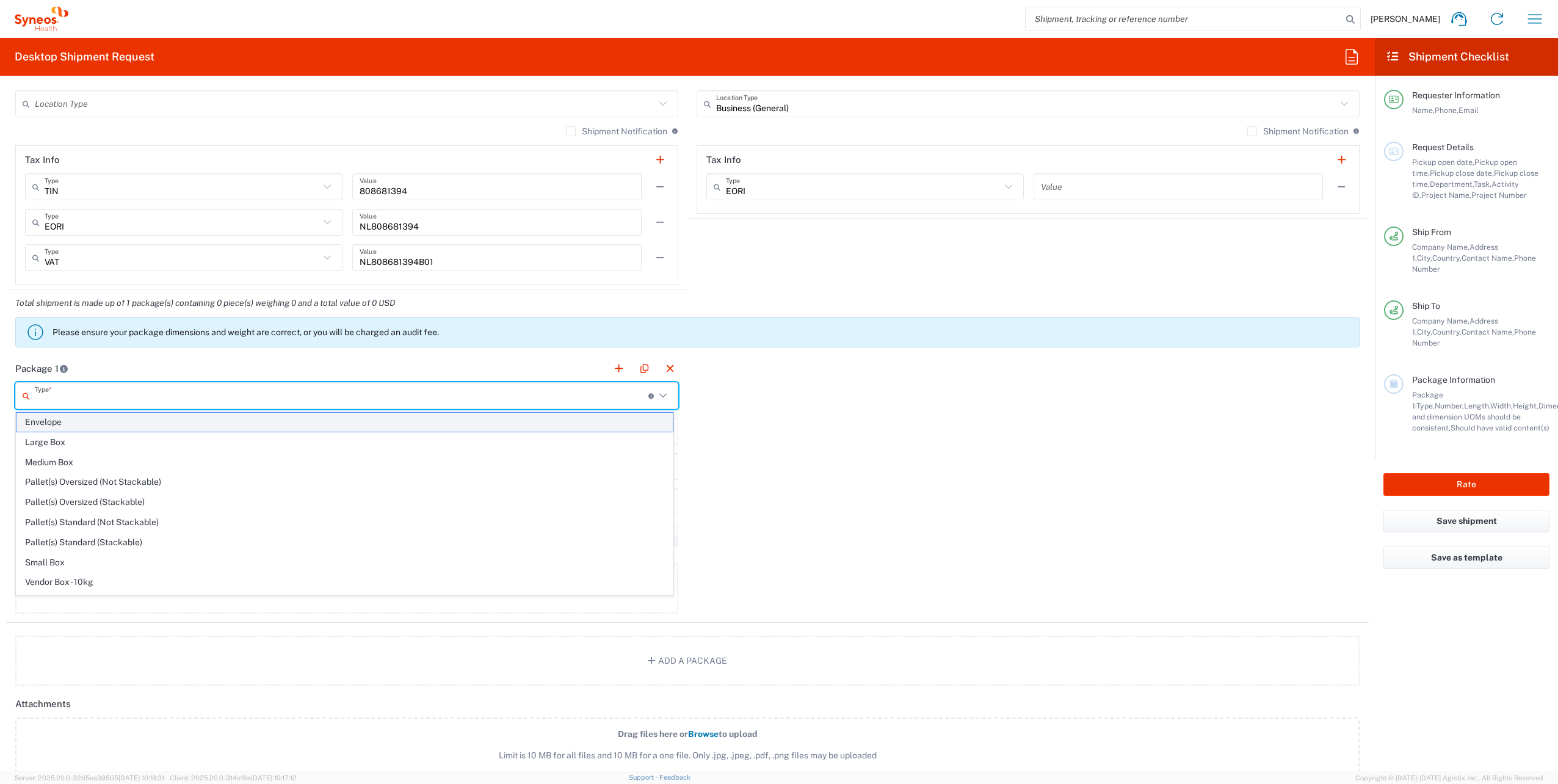
click at [49, 424] on span "Envelope" at bounding box center [345, 422] width 656 height 19
type input "Envelope"
type input "1"
type input "9.5"
type input "12.5"
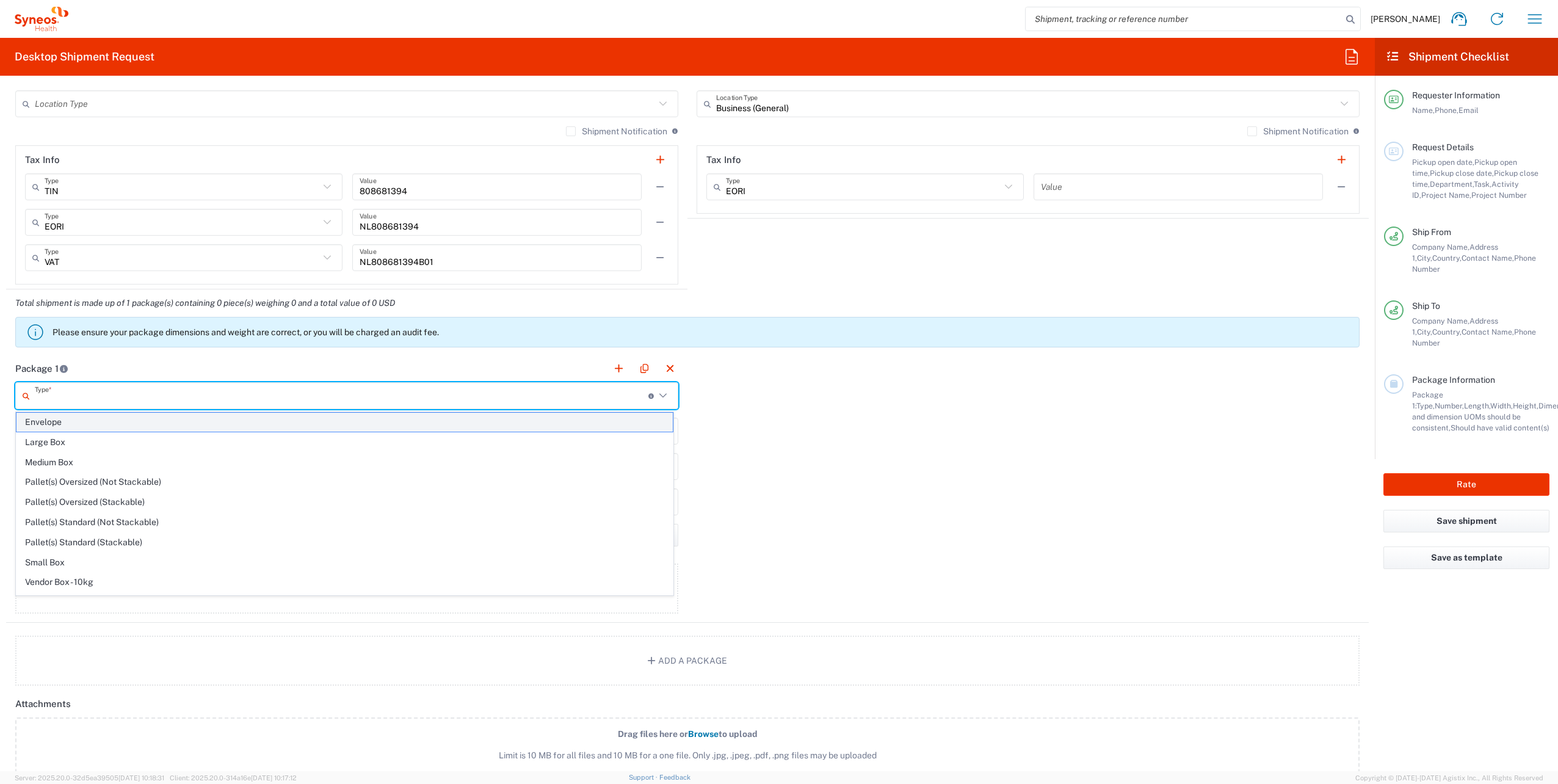
type input "0.25"
type input "in"
type input "0.45"
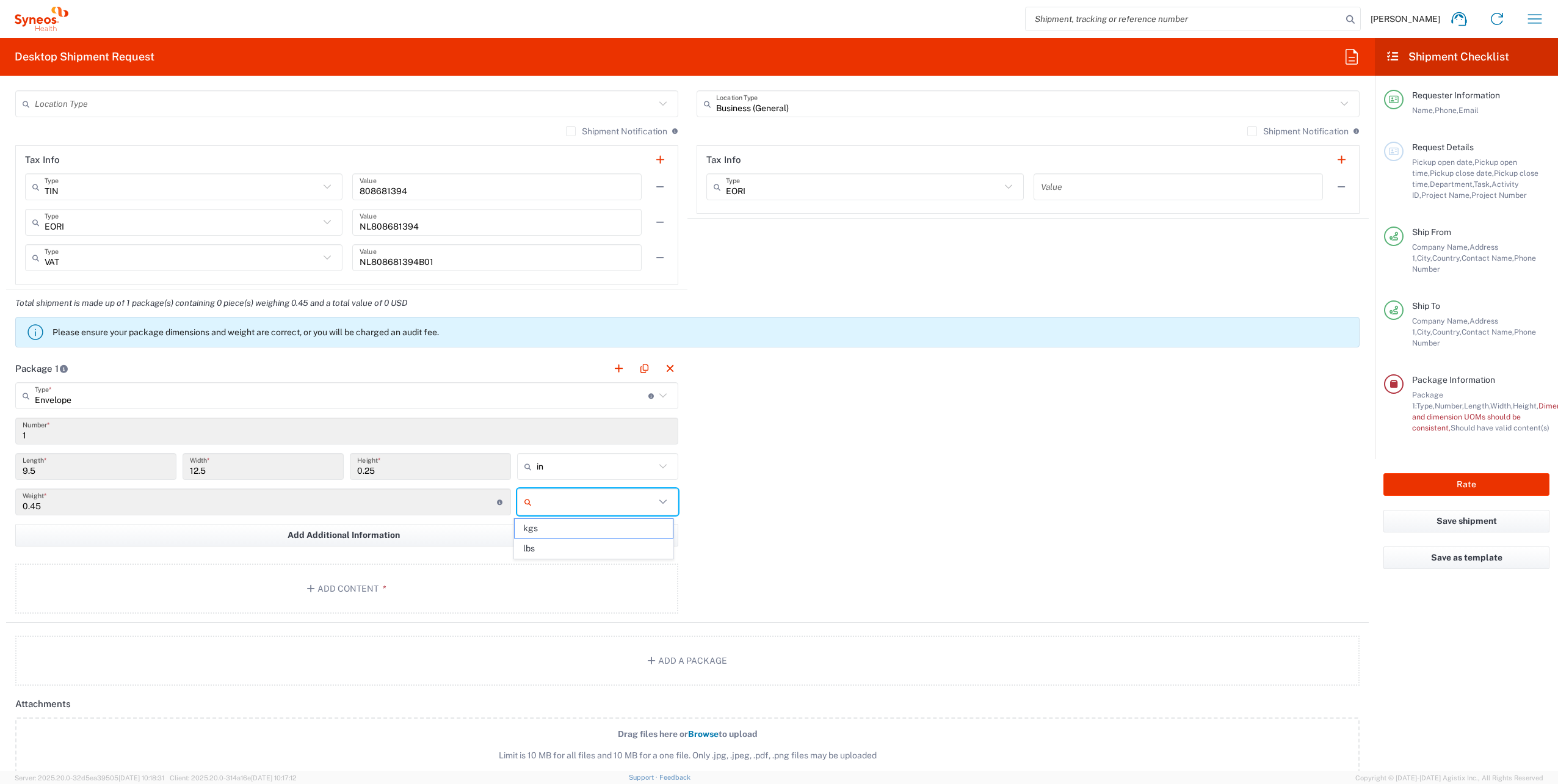
click at [577, 505] on input "text" at bounding box center [596, 502] width 118 height 19
click at [547, 554] on span "lbs" at bounding box center [593, 548] width 157 height 19
type input "lbs"
click at [353, 576] on button "Add Content *" at bounding box center [347, 588] width 663 height 50
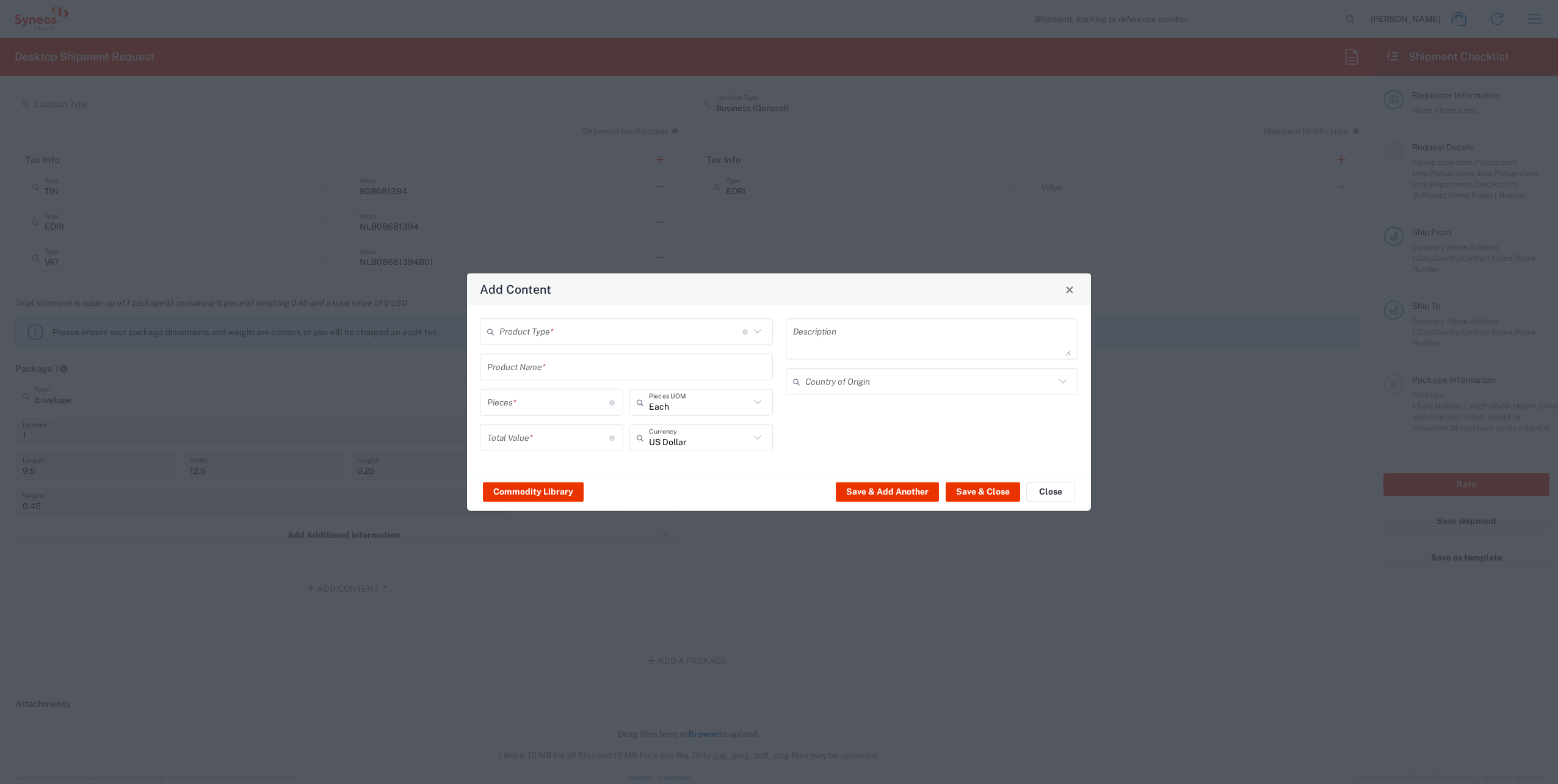
click at [523, 337] on input "text" at bounding box center [621, 331] width 243 height 22
click at [539, 360] on span "Documents" at bounding box center [626, 358] width 290 height 19
type input "Documents"
type input "1"
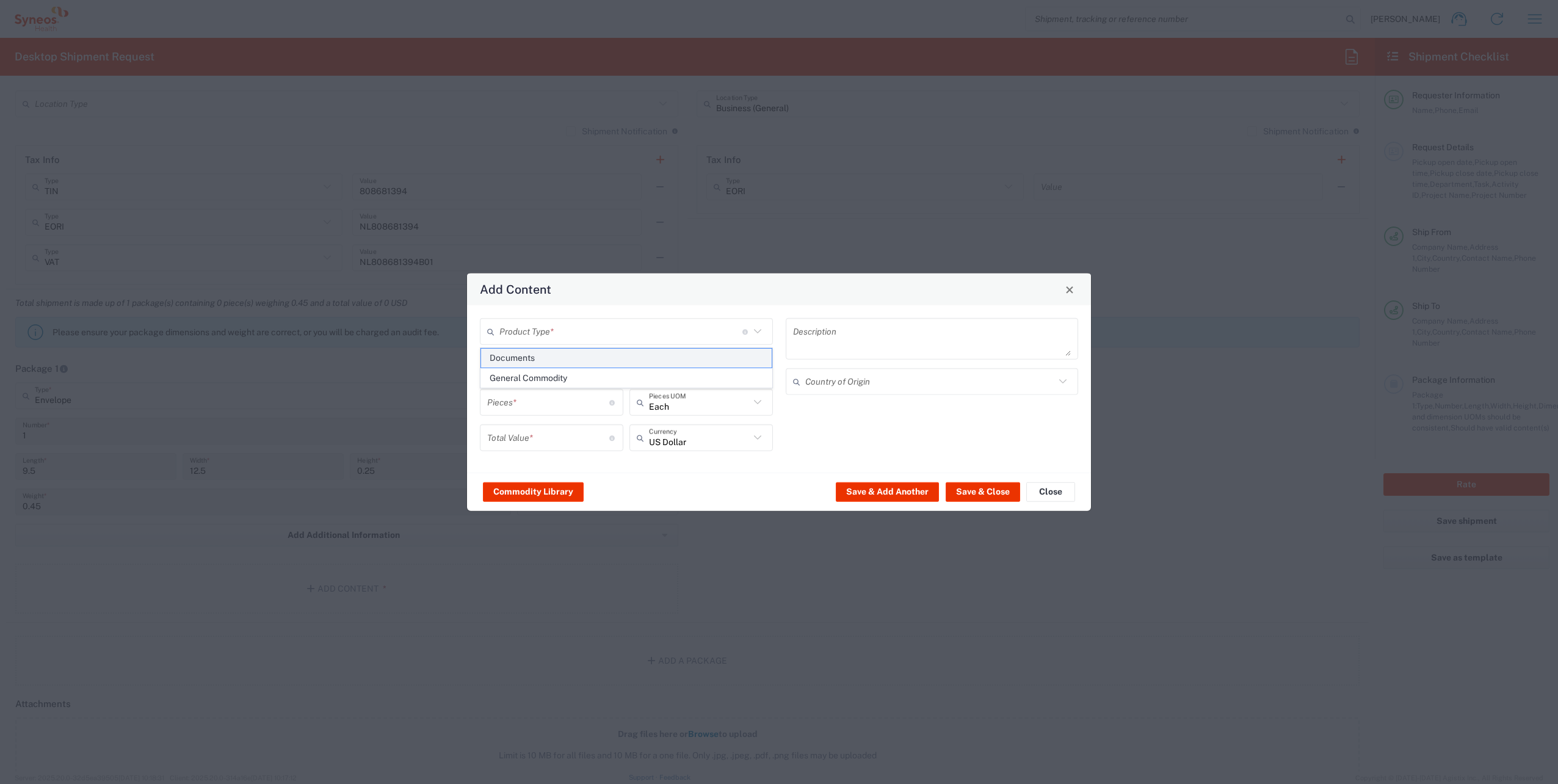
type input "1"
type textarea "Documents"
click at [995, 493] on button "Save & Close" at bounding box center [983, 492] width 75 height 19
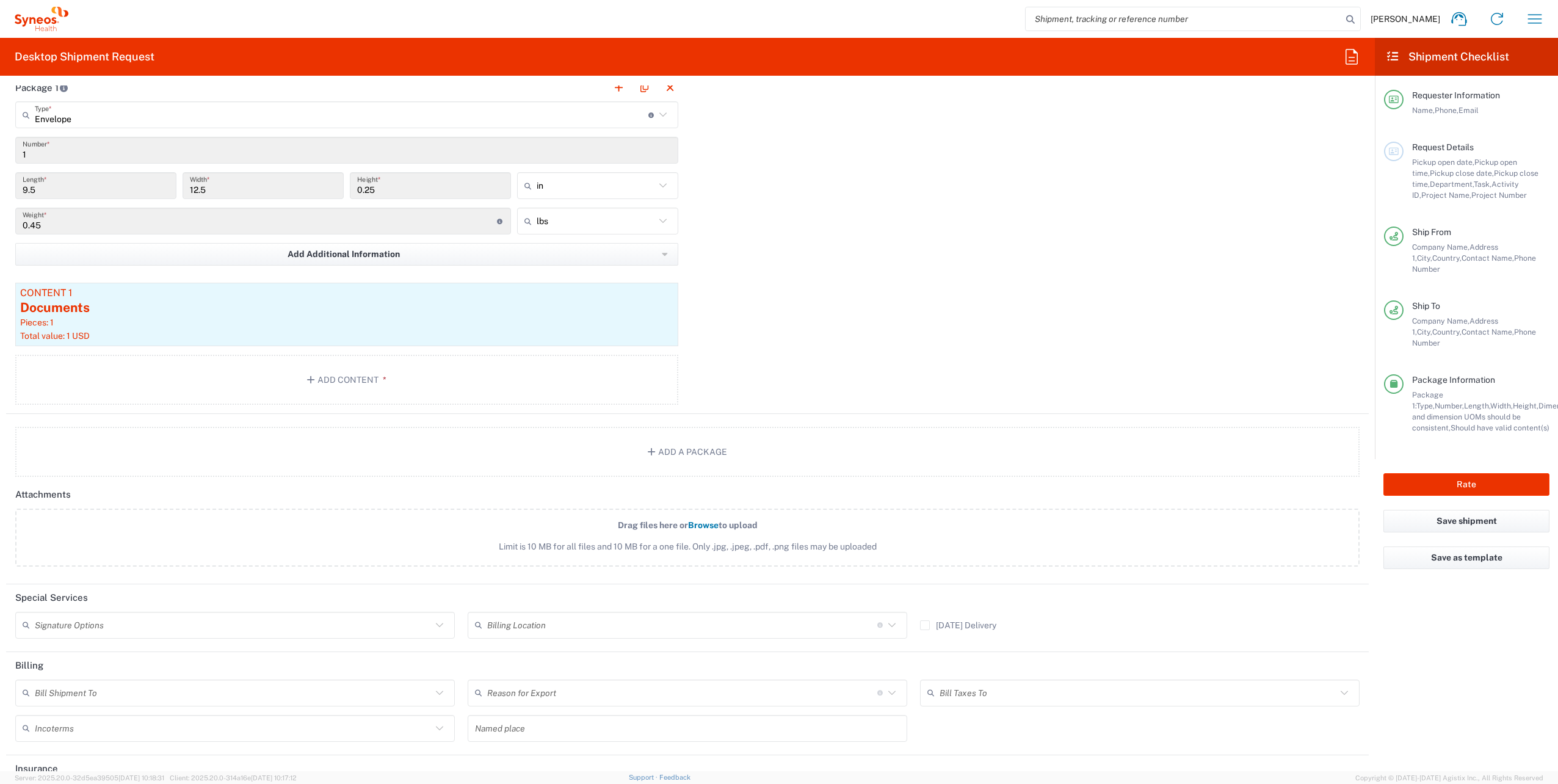
scroll to position [1198, 0]
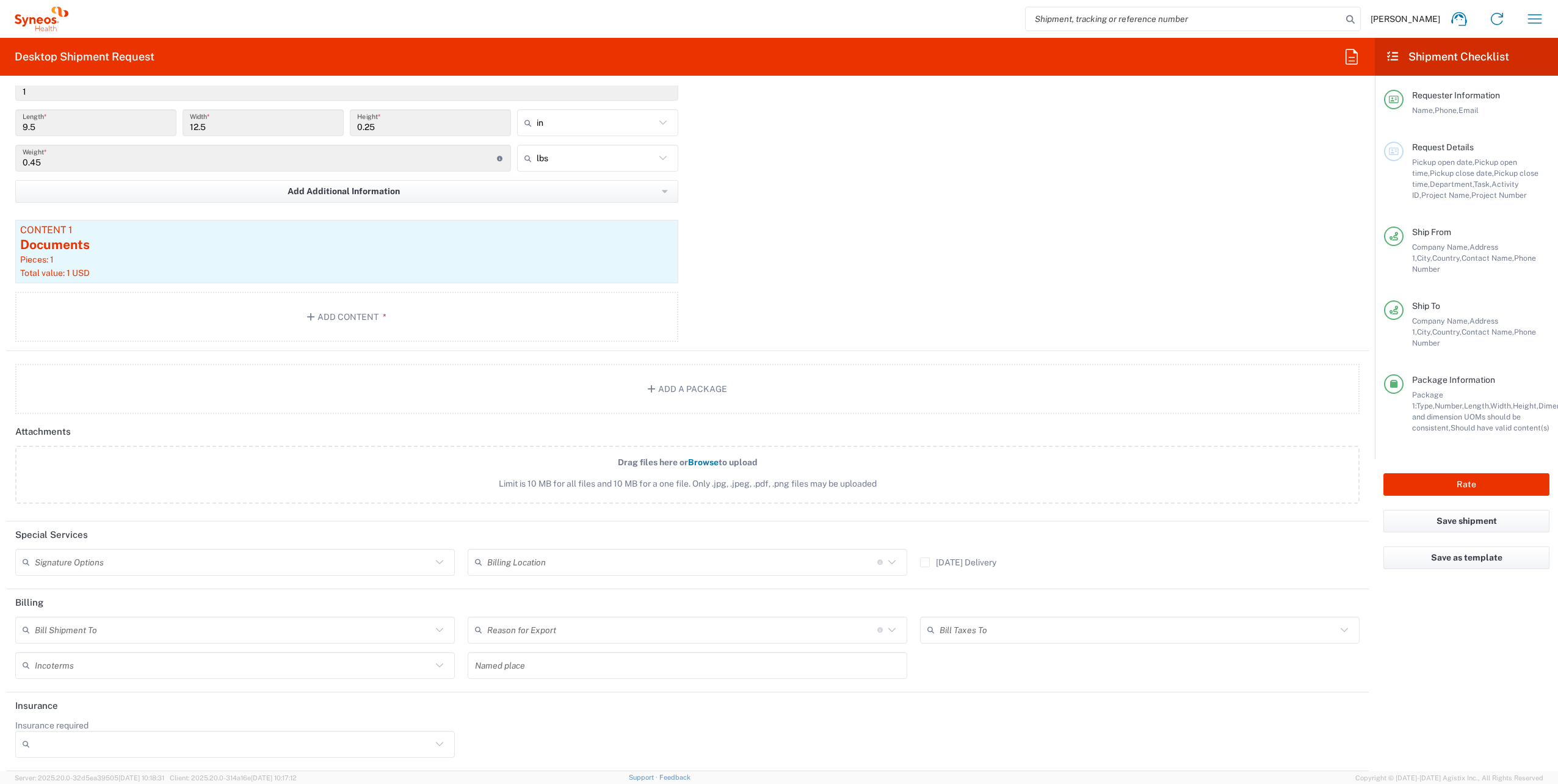
click at [887, 561] on icon at bounding box center [891, 562] width 16 height 16
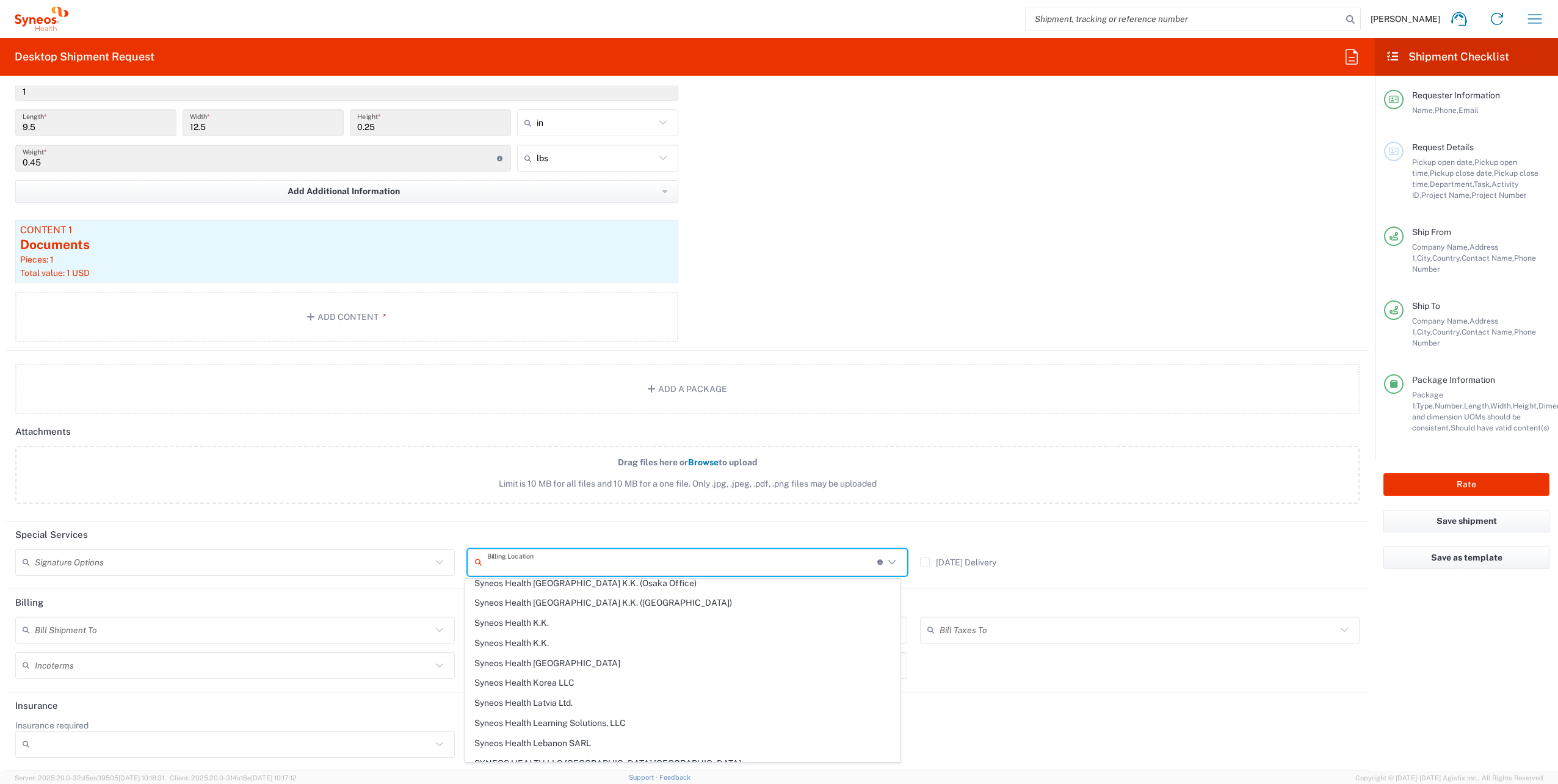
scroll to position [1648, 0]
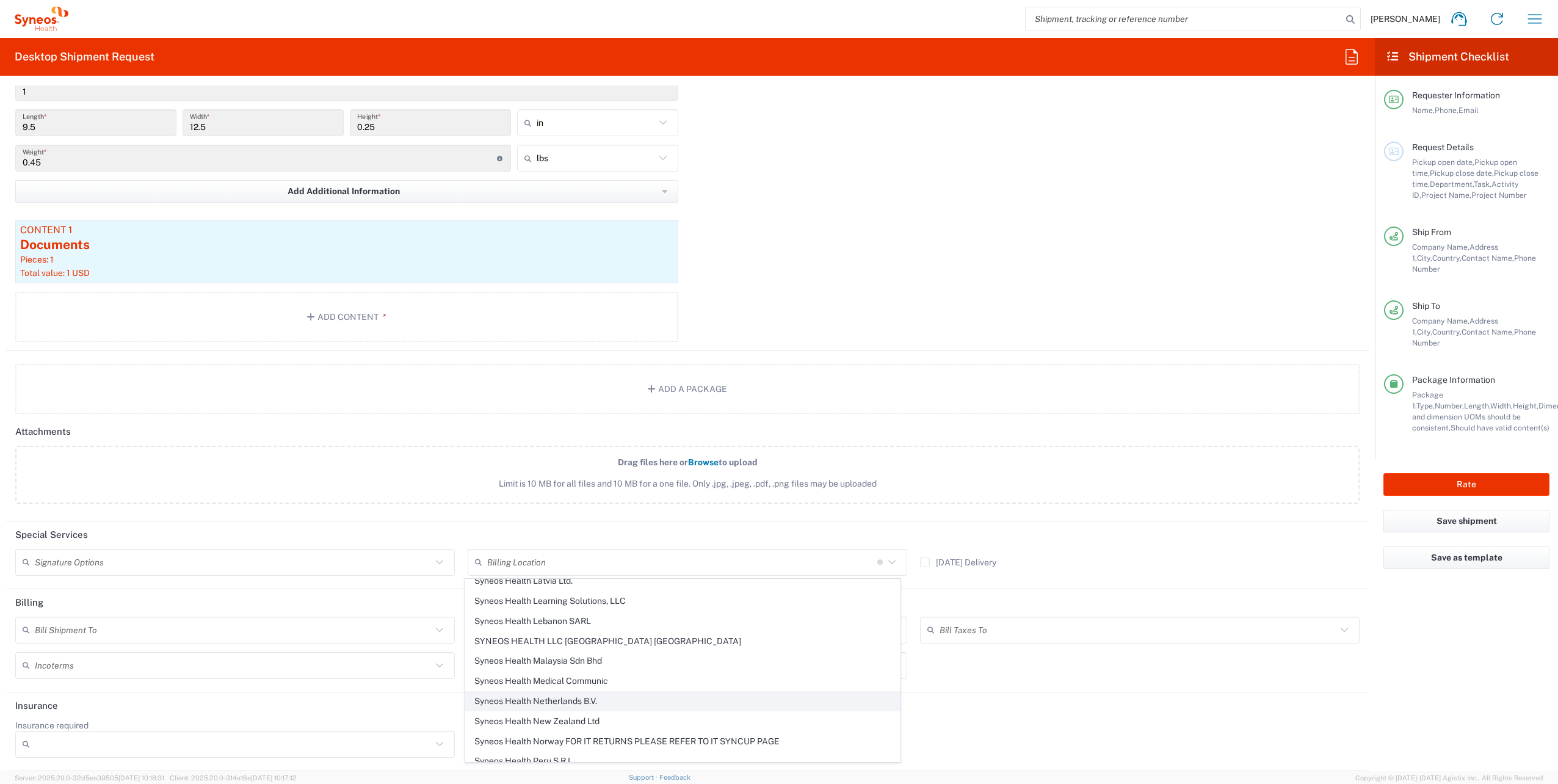
click at [596, 691] on span "Syneos Health Netherlands B.V." at bounding box center [683, 700] width 434 height 19
type input "Syneos Health Netherlands B.V."
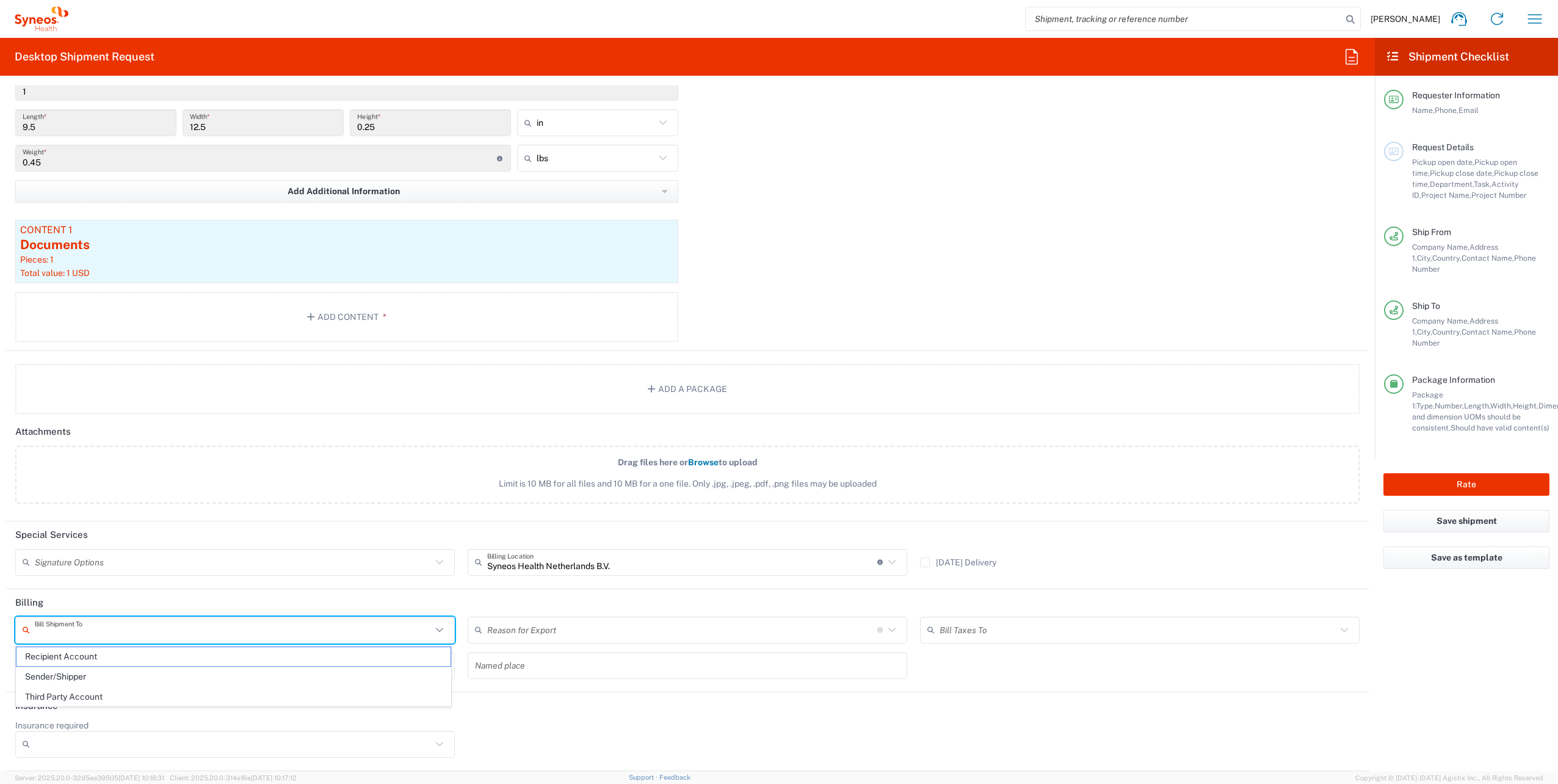
click at [39, 634] on input "text" at bounding box center [233, 629] width 397 height 22
click at [59, 674] on span "Sender/Shipper" at bounding box center [233, 676] width 434 height 19
type input "Sender/Shipper"
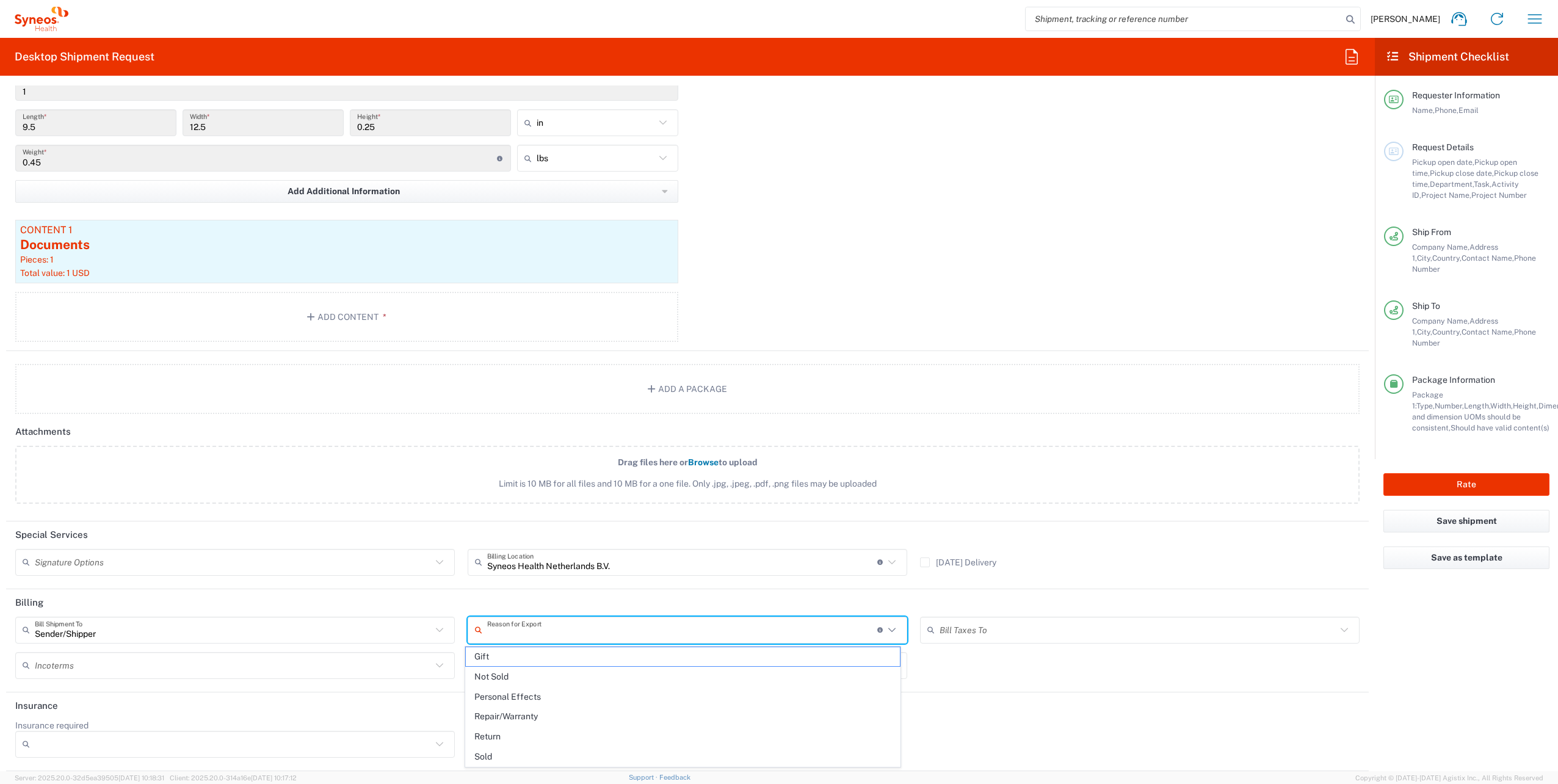
click at [533, 636] on input "text" at bounding box center [683, 629] width 390 height 22
click at [517, 673] on span "Not Sold" at bounding box center [683, 676] width 434 height 19
type input "Not Sold"
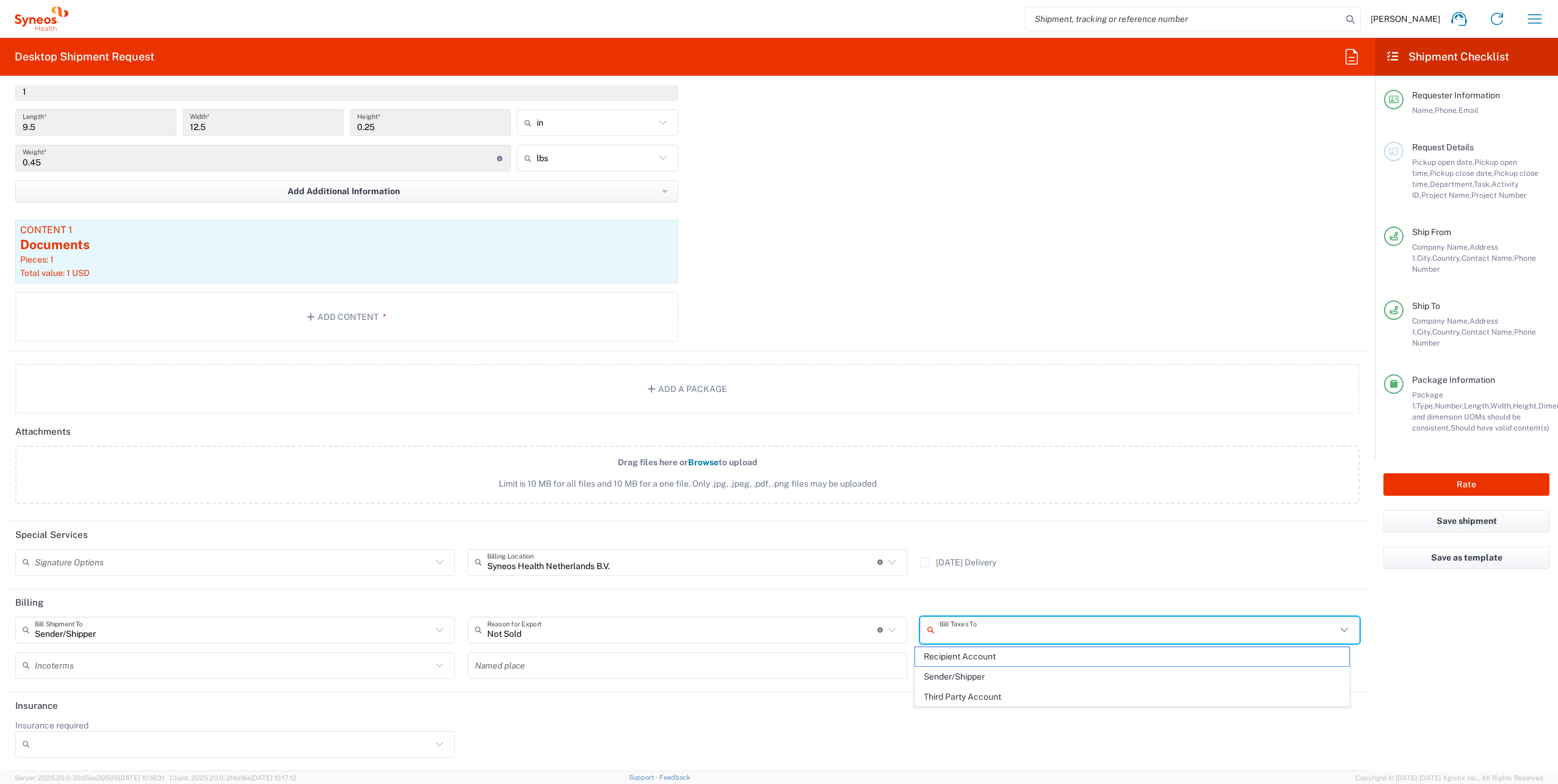
click at [969, 633] on input "text" at bounding box center [1138, 629] width 397 height 22
drag, startPoint x: 960, startPoint y: 677, endPoint x: 927, endPoint y: 676, distance: 33.0
click at [958, 677] on span "Sender/Shipper" at bounding box center [1132, 676] width 434 height 19
type input "Sender/Shipper"
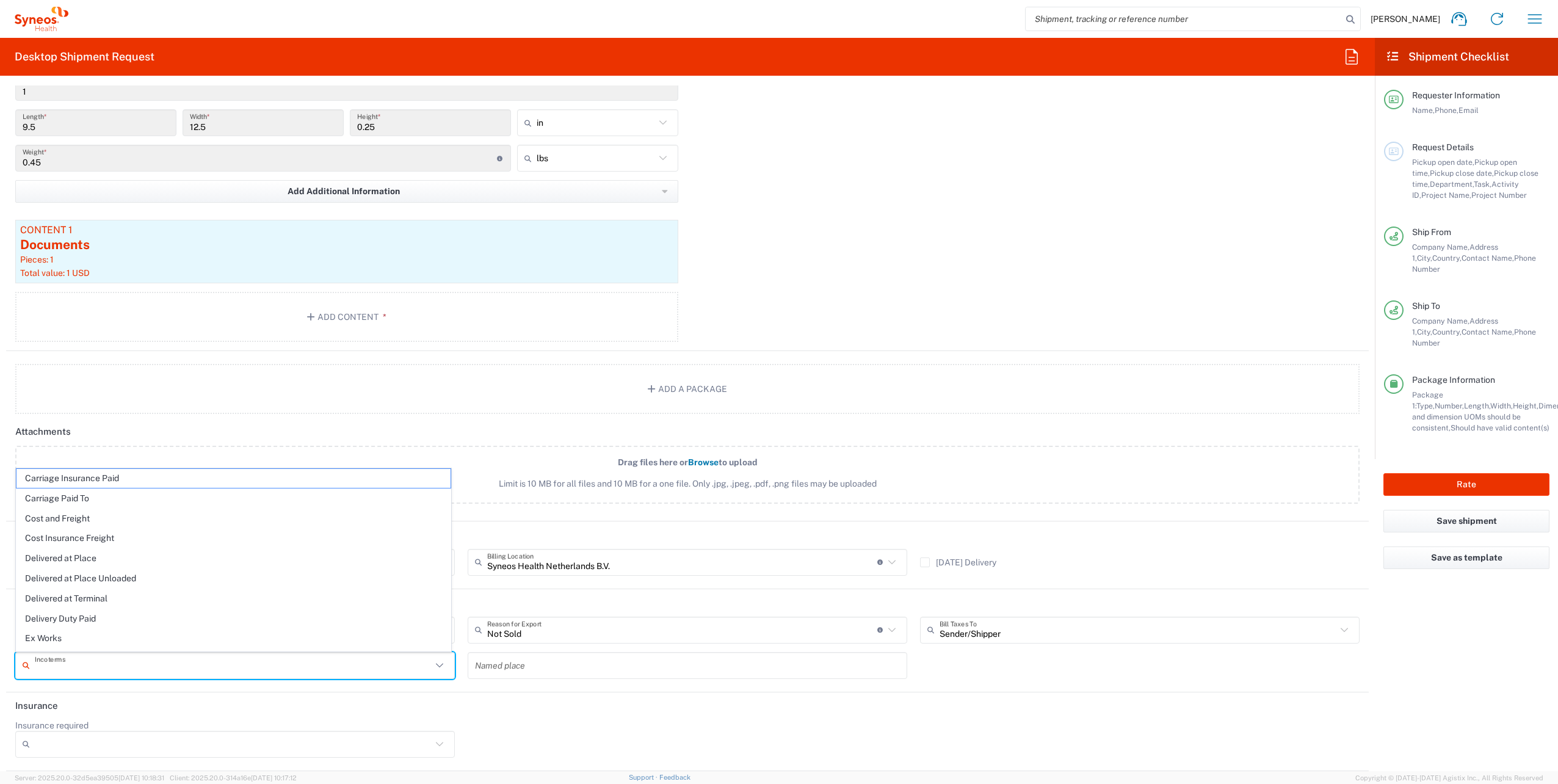
click at [136, 674] on input "text" at bounding box center [233, 665] width 397 height 22
click at [116, 618] on span "Delivery Duty Paid" at bounding box center [233, 618] width 434 height 19
type input "Sender/Shipper"
type input "Delivery Duty Paid"
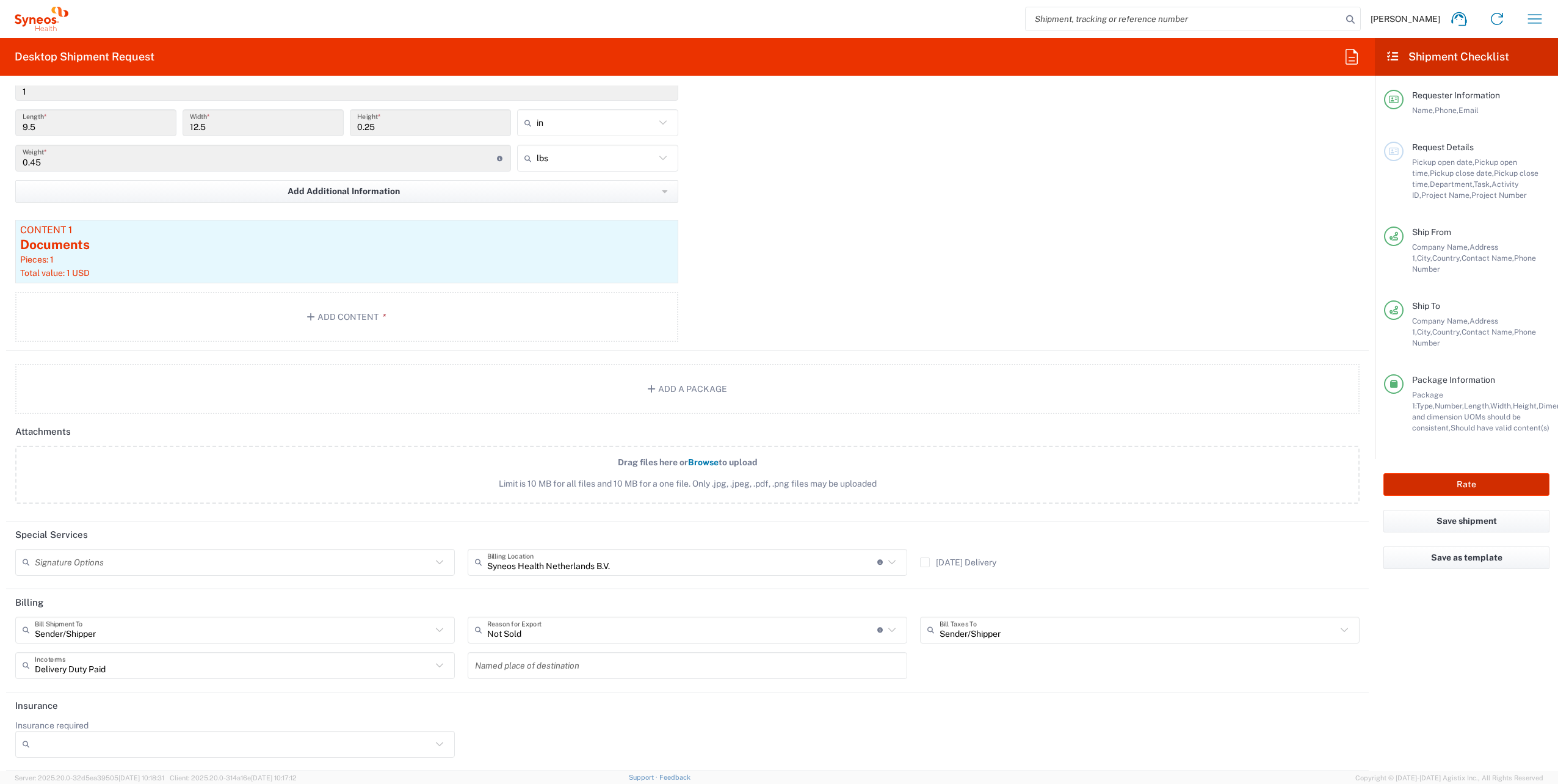
click at [1424, 473] on button "Rate" at bounding box center [1466, 484] width 166 height 22
type input "8200 DEPARTMENTAL EXPENSE"
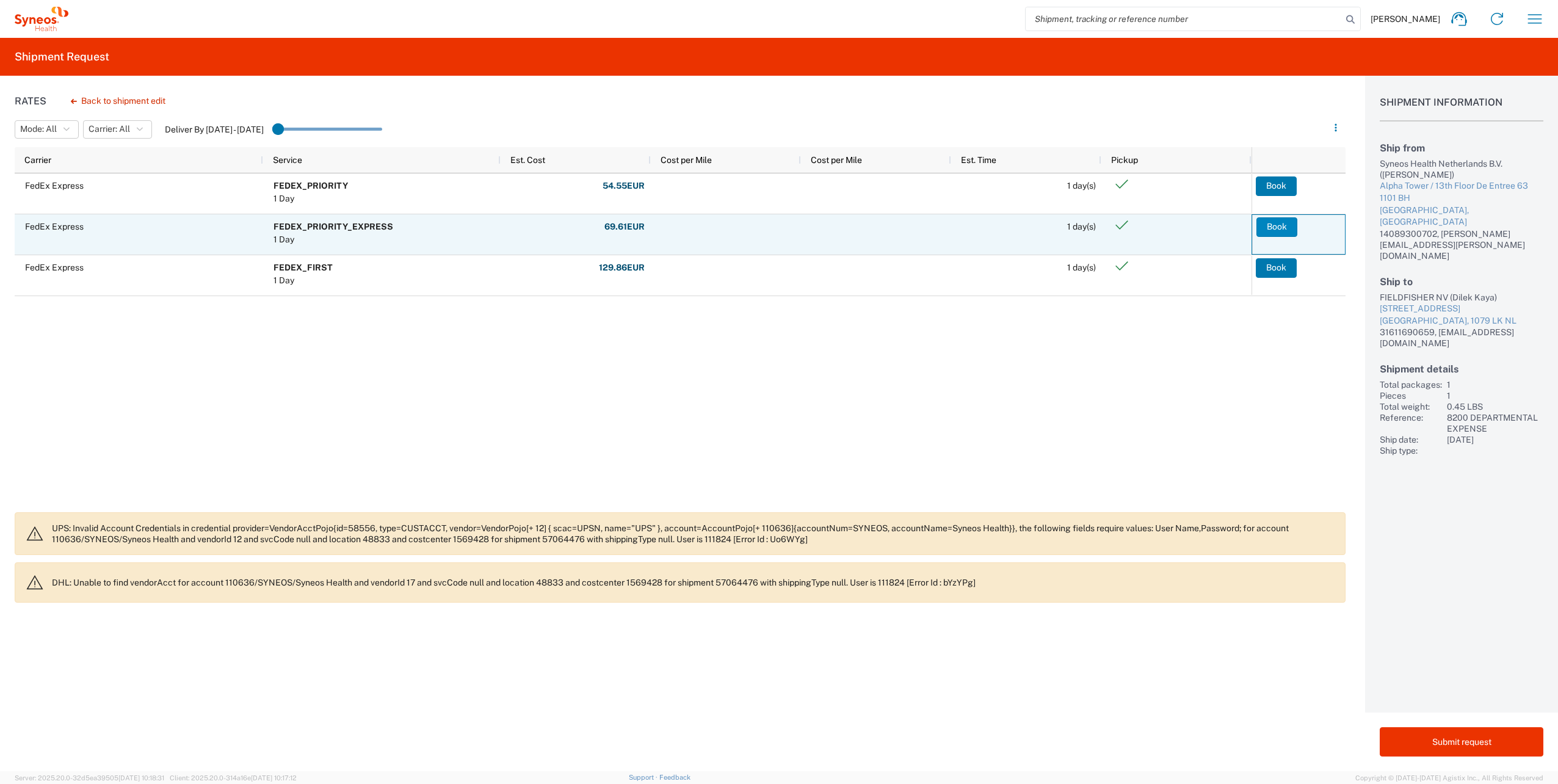
click at [1275, 223] on button "Book" at bounding box center [1277, 227] width 41 height 19
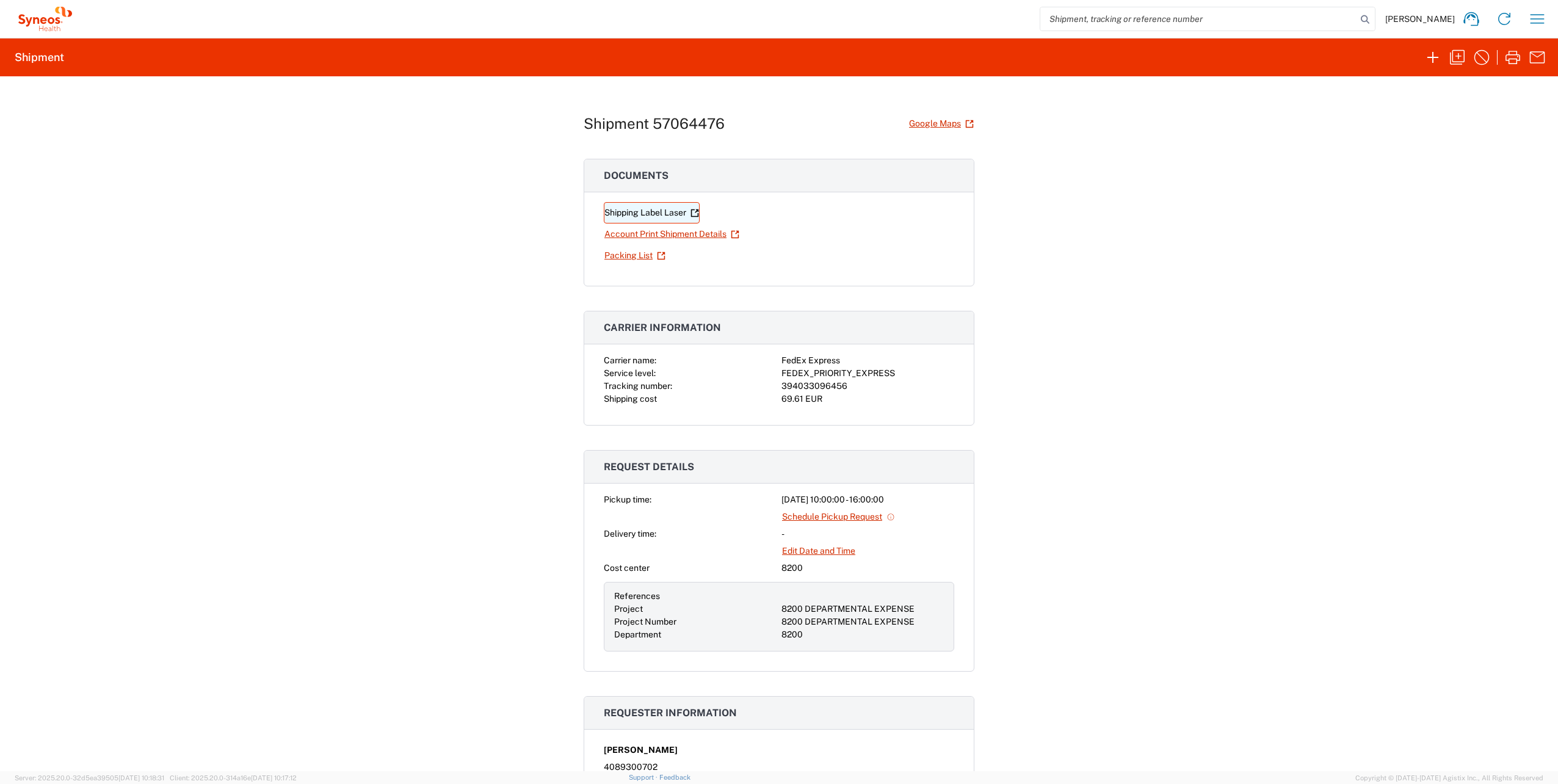
click at [646, 212] on link "Shipping Label Laser" at bounding box center [652, 212] width 96 height 22
